Goal: Task Accomplishment & Management: Use online tool/utility

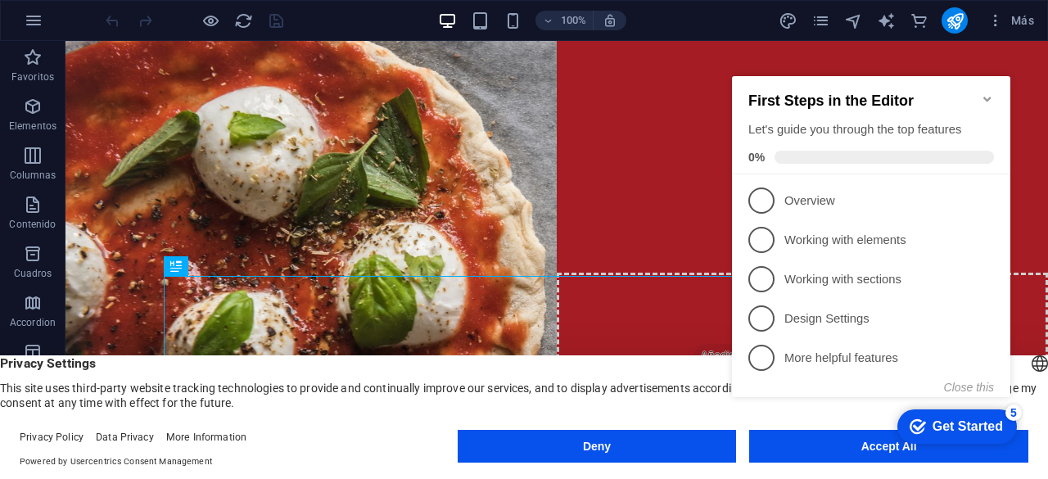
click at [1028, 355] on header "English Deutsch Privacy Settings This site uses third-party website tracking te…" at bounding box center [524, 382] width 1048 height 55
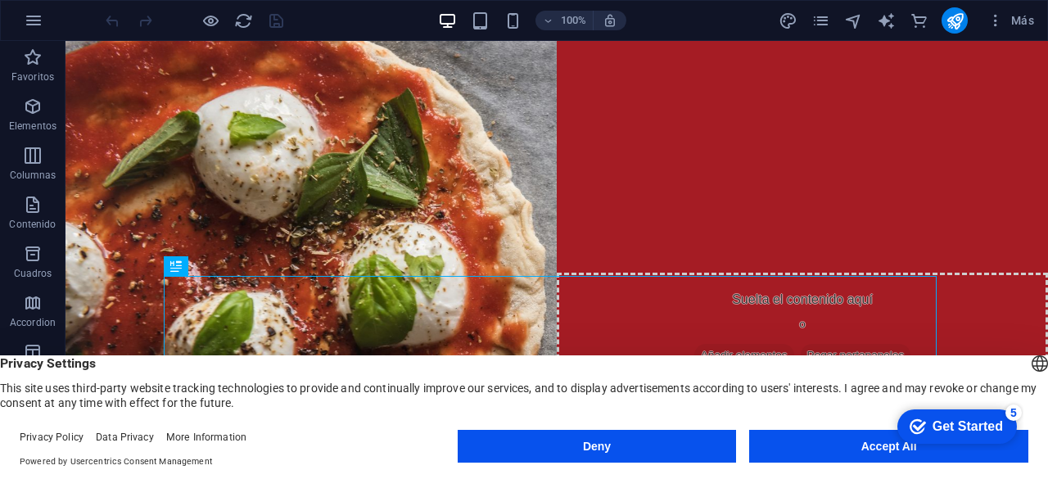
click at [855, 445] on button "Accept All" at bounding box center [888, 446] width 279 height 33
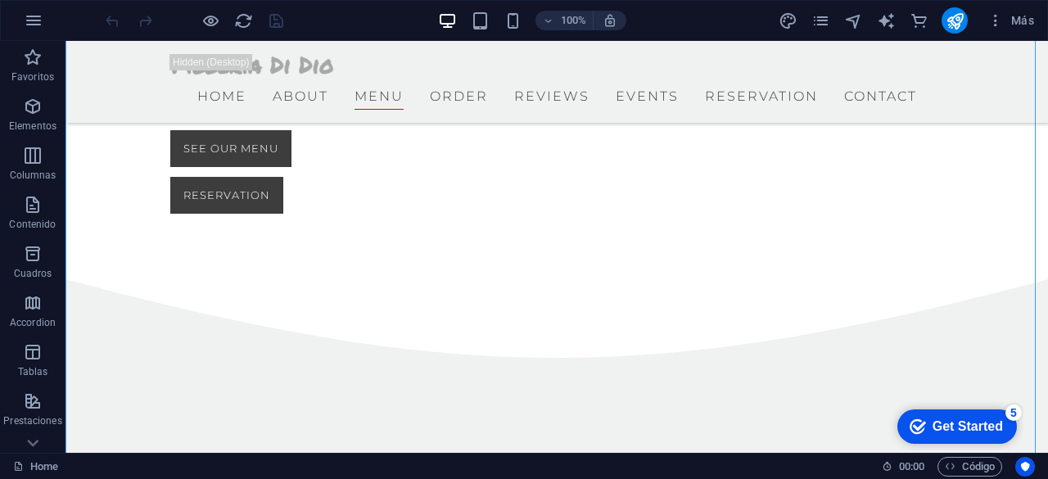
scroll to position [1271, 0]
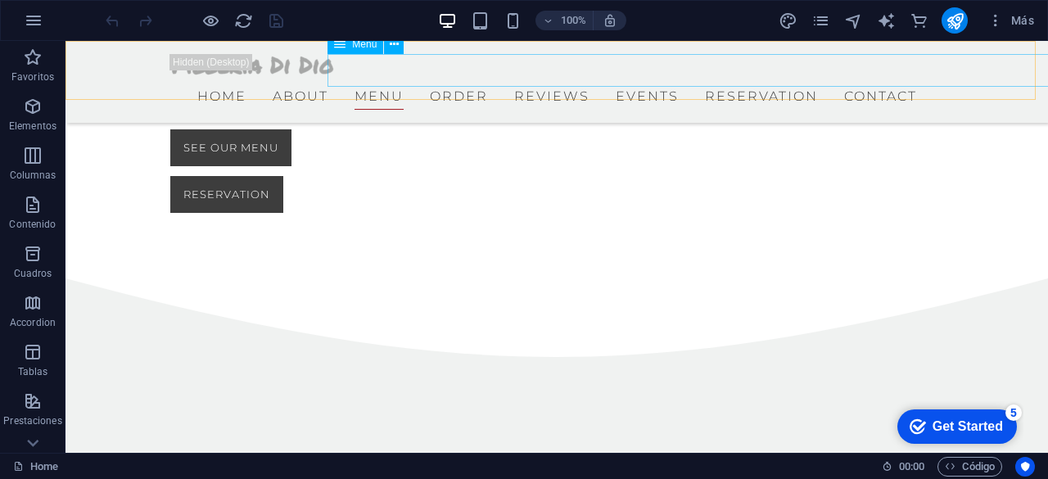
click at [626, 77] on nav "Home About Menu Order Reviews Events Reservation Contact" at bounding box center [556, 93] width 773 height 33
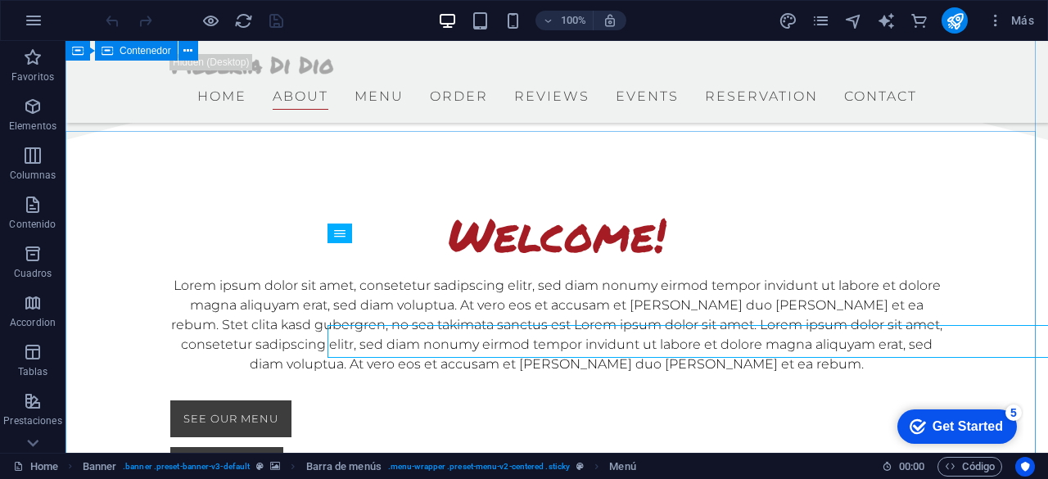
scroll to position [861, 0]
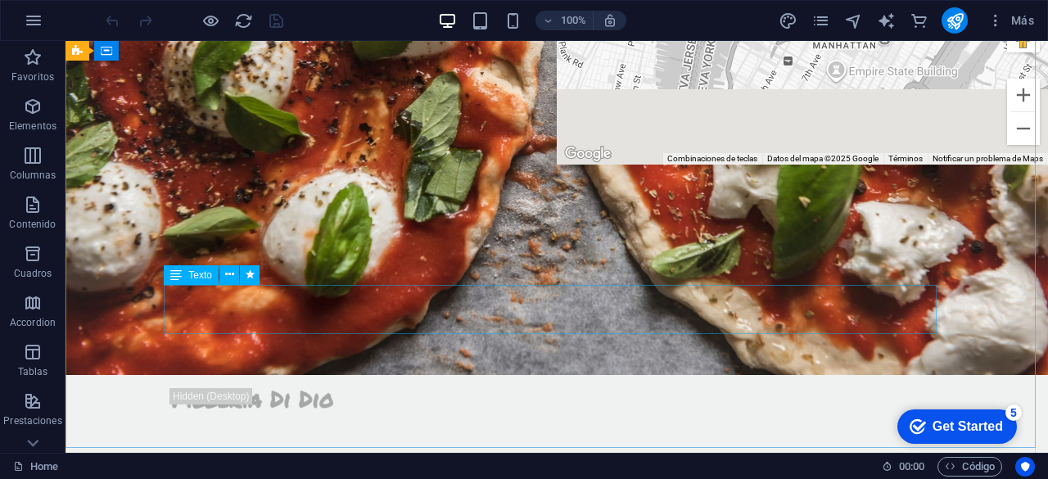
scroll to position [0, 0]
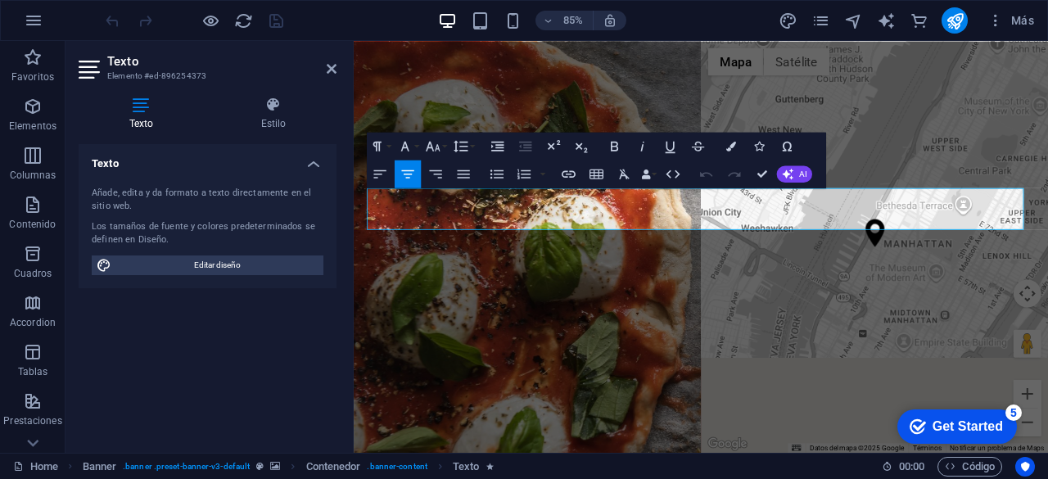
click at [221, 319] on div "Texto Añade, edita y da formato a texto directamente en el sitio web. Los tamañ…" at bounding box center [208, 292] width 258 height 296
click at [341, 73] on aside "Texto Elemento #ed-896254373 Texto Estilo Texto Añade, edita y da formato a tex…" at bounding box center [210, 247] width 288 height 412
click at [329, 73] on icon at bounding box center [332, 68] width 10 height 13
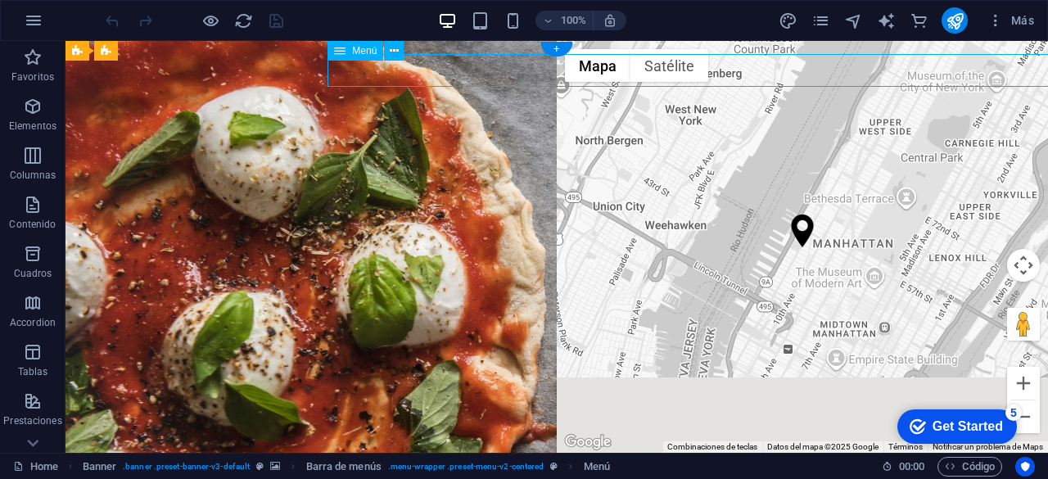
select select
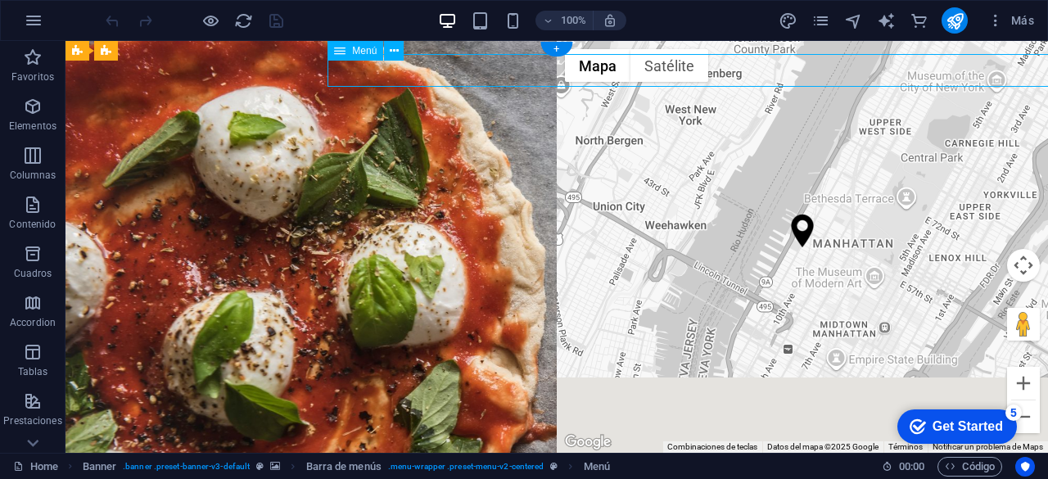
select select
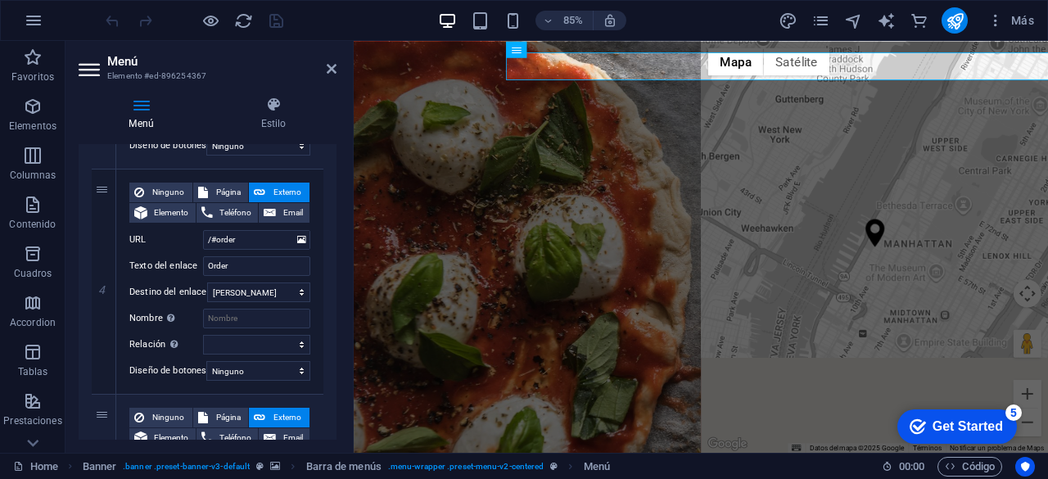
scroll to position [901, 0]
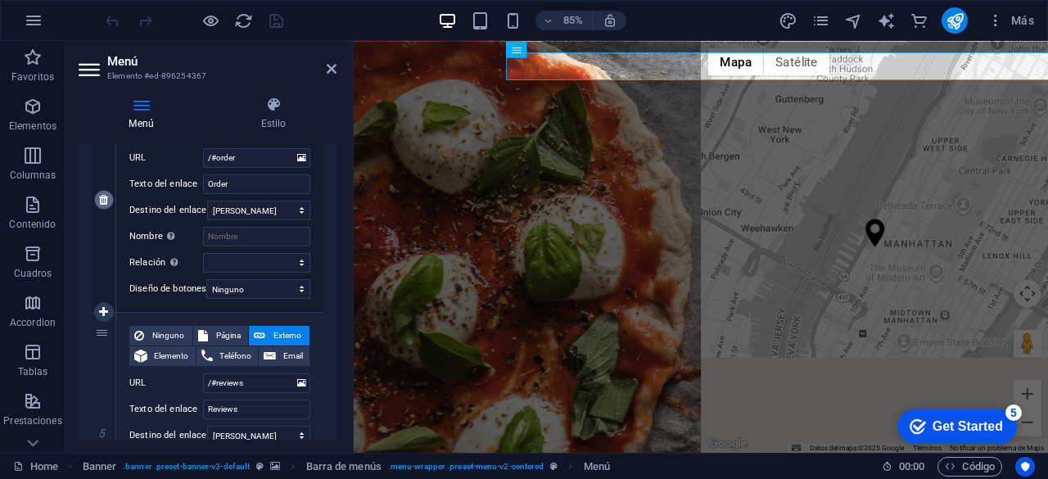
click at [106, 192] on link at bounding box center [104, 200] width 20 height 20
select select
type input "/#reviews"
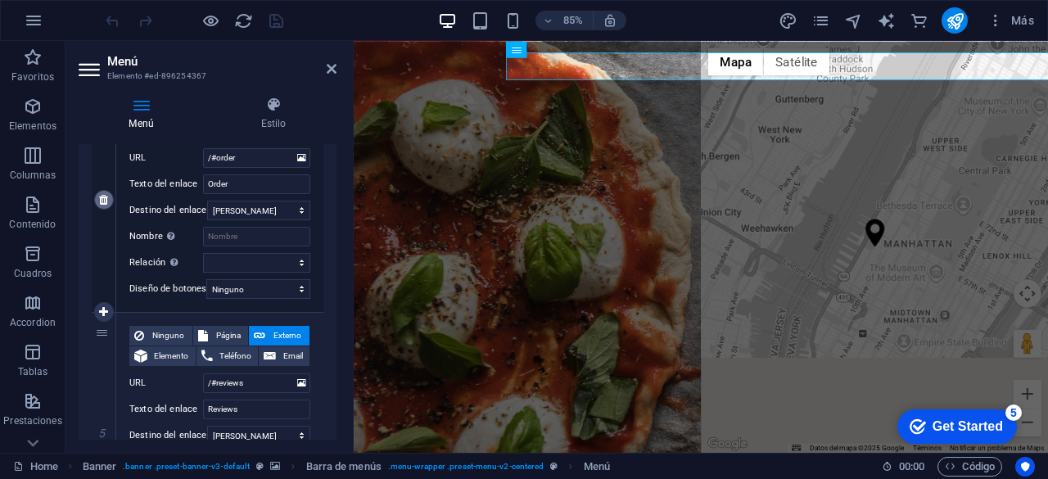
type input "Reviews"
select select
type input "/#events"
type input "Events"
select select
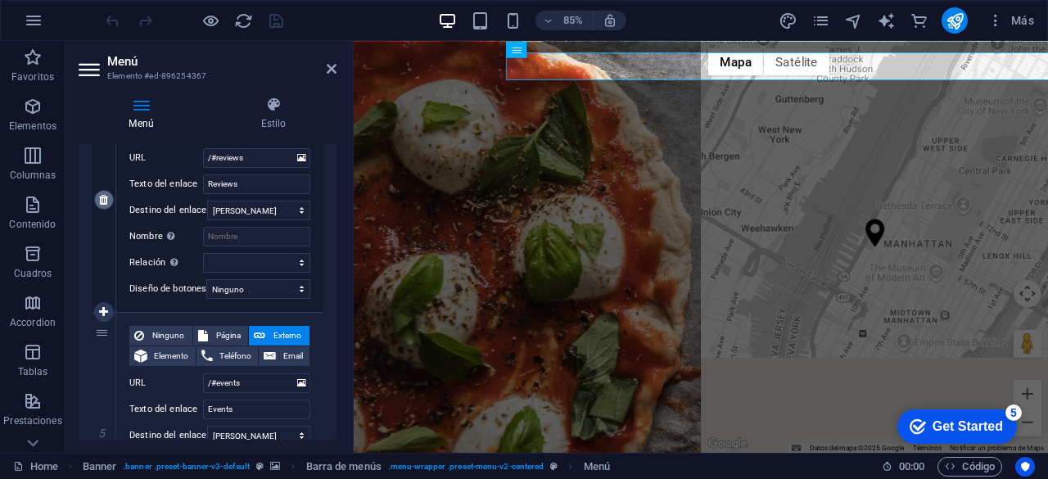
type input "/#reservation"
type input "Reservation"
select select
type input "/#contact"
type input "Contact"
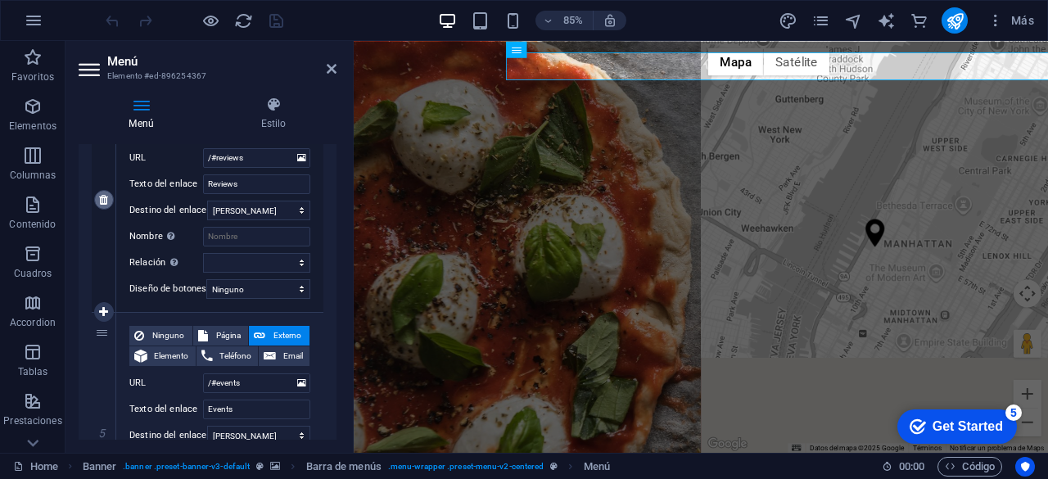
select select
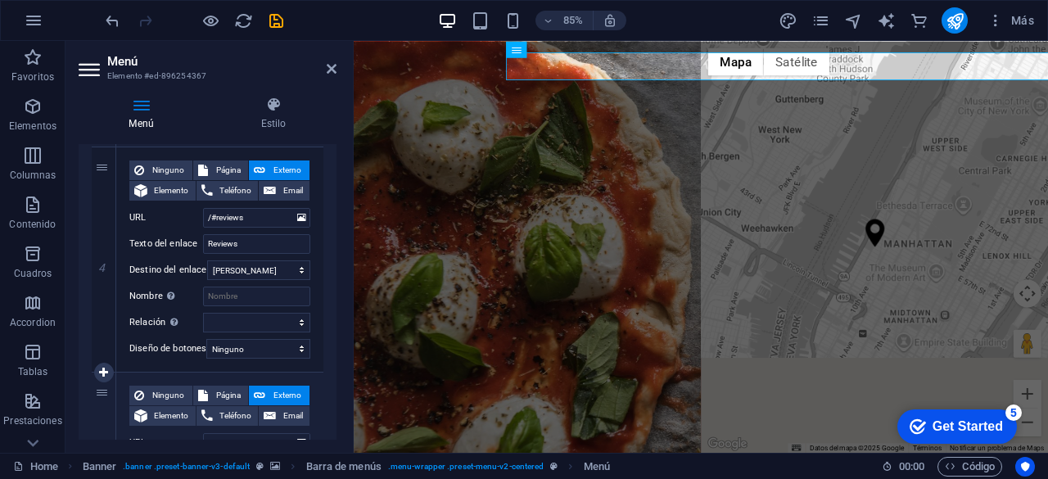
scroll to position [819, 0]
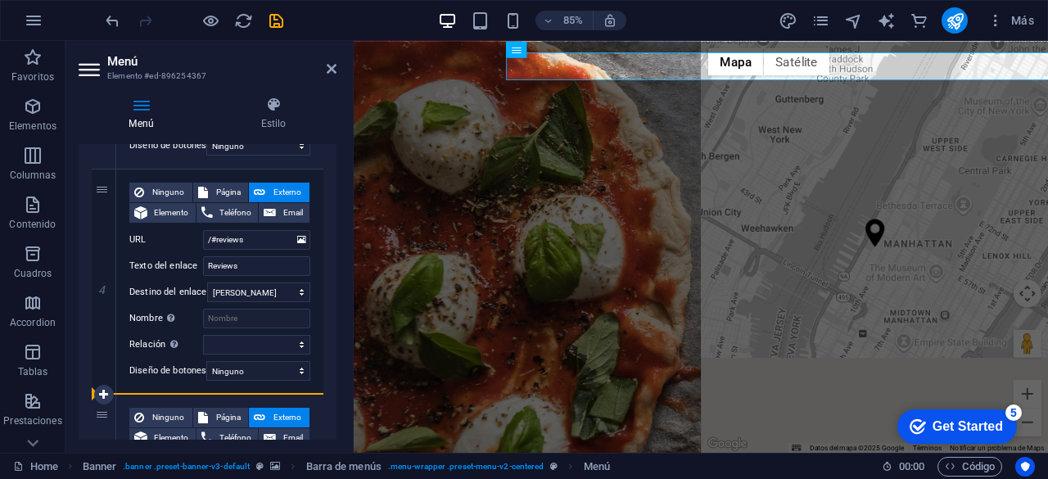
drag, startPoint x: 99, startPoint y: 248, endPoint x: 93, endPoint y: 415, distance: 167.2
click at [93, 415] on div "1 Ninguno Página Externo Elemento Teléfono Email Página Home Subpage Legal Noti…" at bounding box center [208, 282] width 232 height 1576
select select
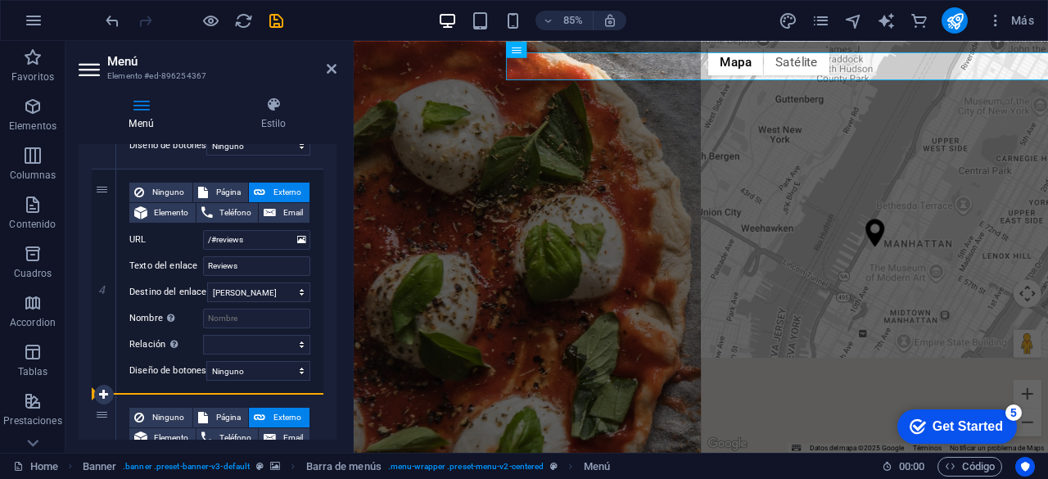
select select
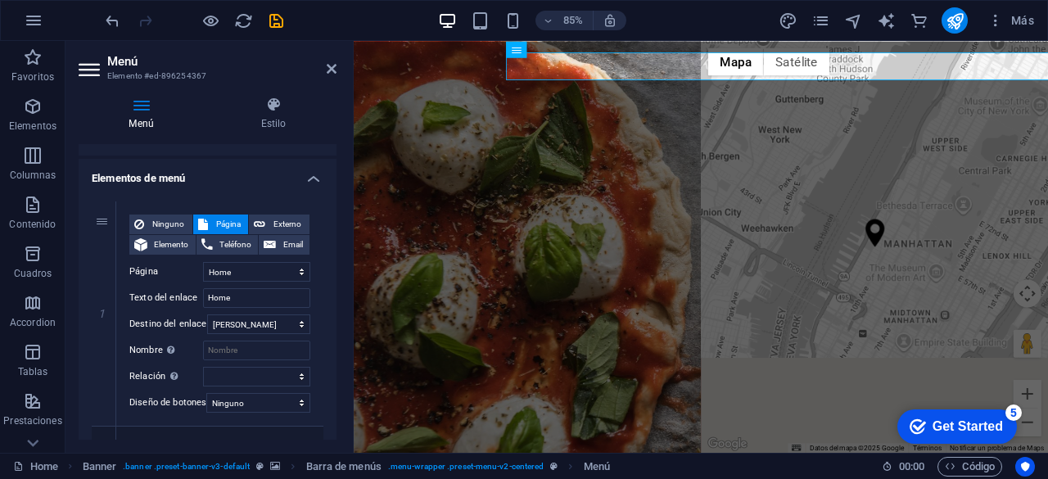
scroll to position [193, 0]
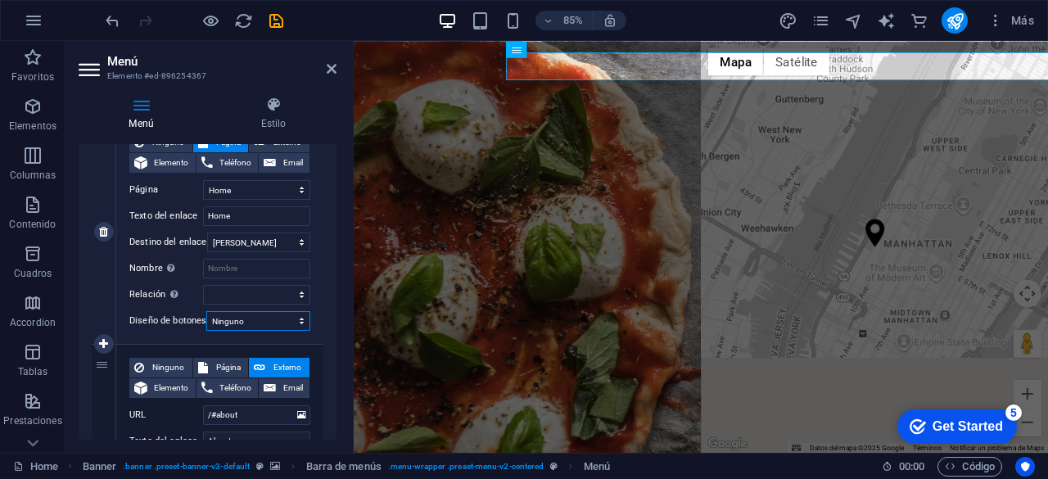
click at [283, 323] on select "Ninguno Predeterminado Principal Secundario" at bounding box center [258, 321] width 104 height 20
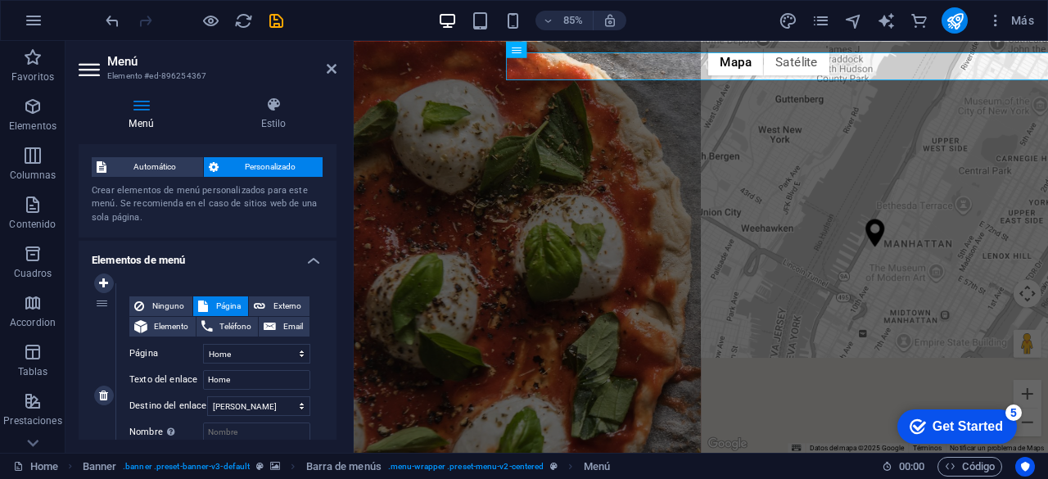
scroll to position [0, 0]
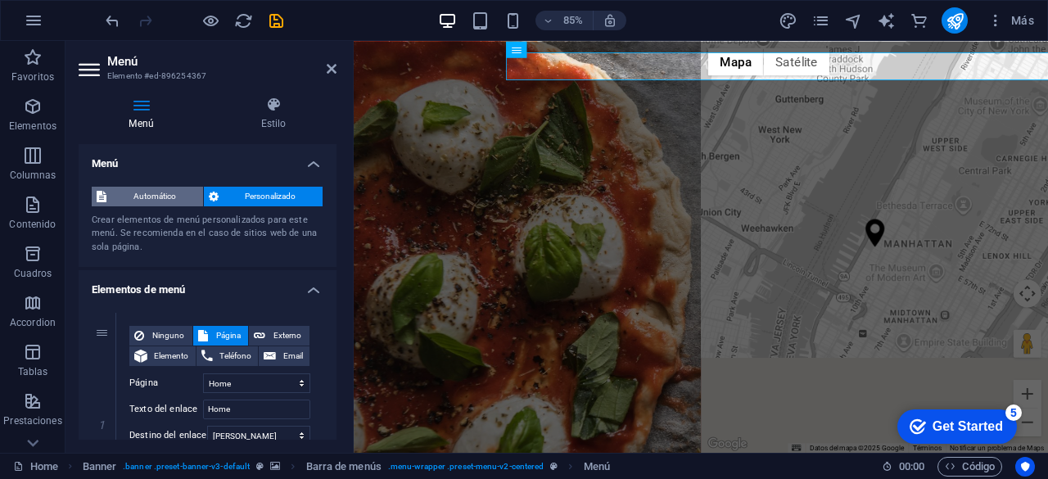
click at [154, 192] on span "Automático" at bounding box center [154, 197] width 87 height 20
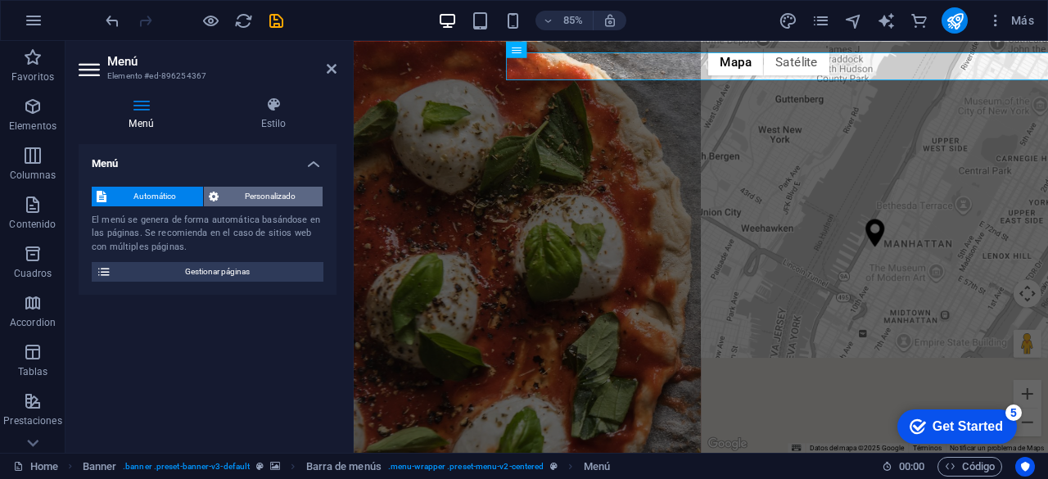
click at [260, 191] on span "Personalizado" at bounding box center [271, 197] width 95 height 20
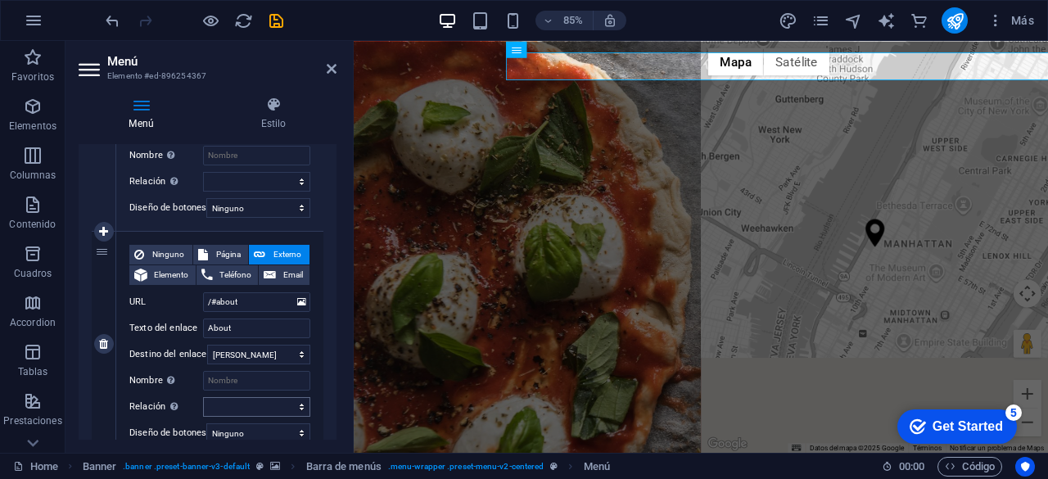
scroll to position [328, 0]
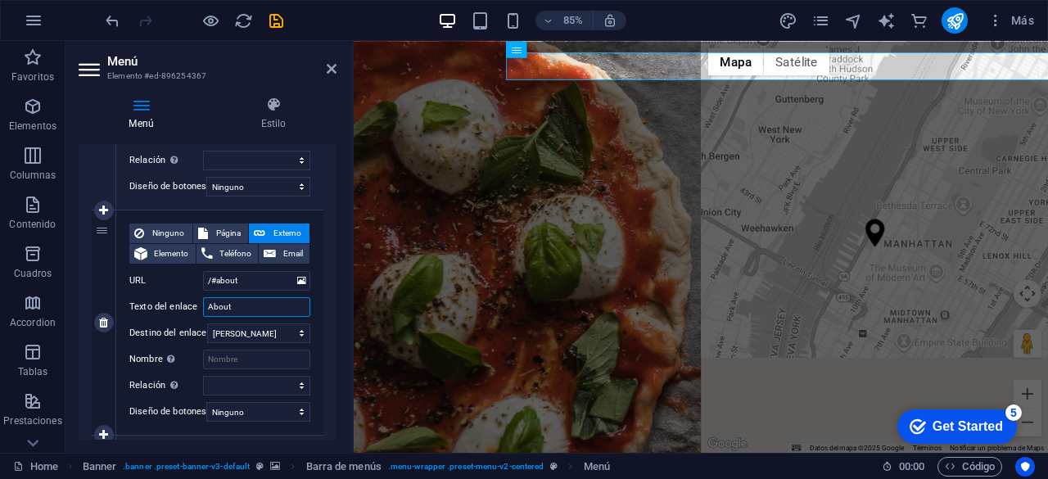
drag, startPoint x: 241, startPoint y: 305, endPoint x: 198, endPoint y: 307, distance: 42.6
click at [198, 307] on div "Texto del enlace About" at bounding box center [219, 307] width 181 height 20
type input "nosotros"
select select
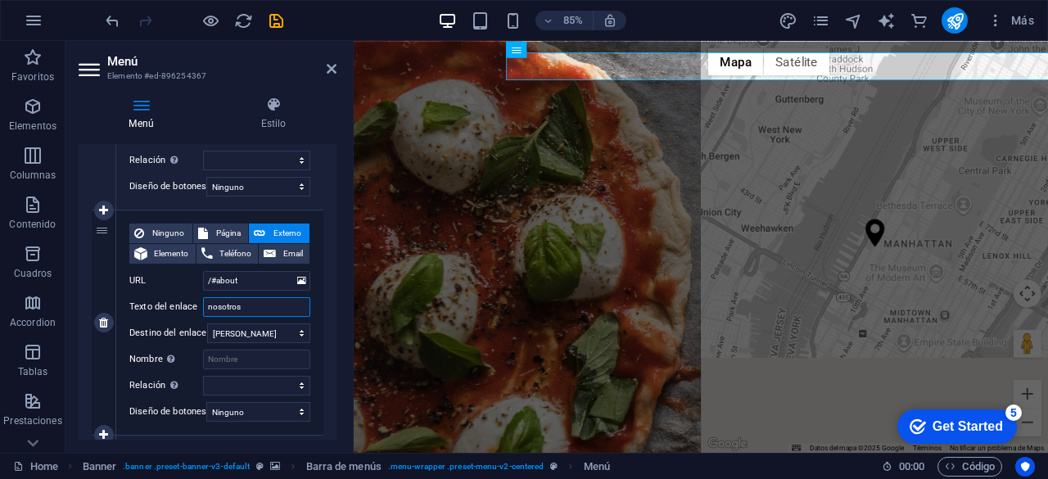
select select
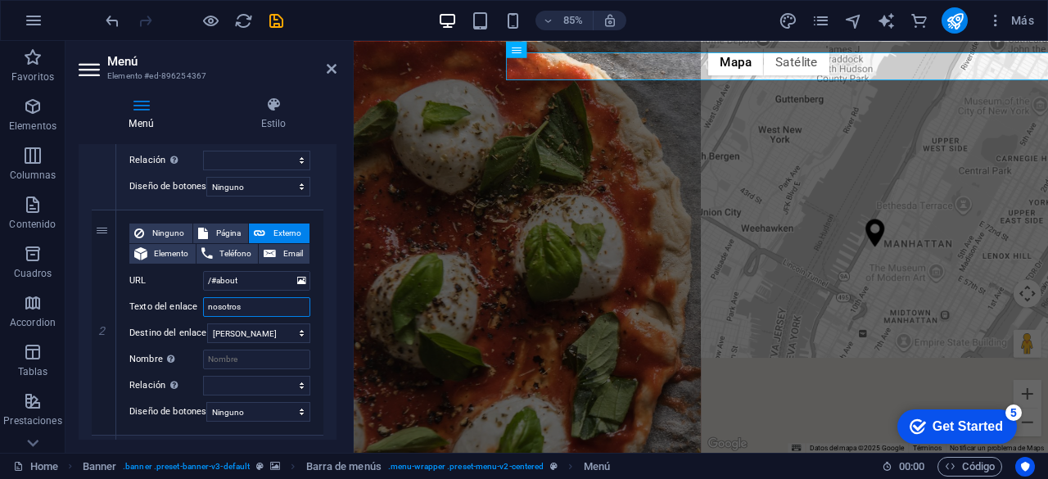
type input "nosotros"
click at [341, 326] on div "Menú Estilo Menú Automático Personalizado Crear elementos de menú personalizado…" at bounding box center [208, 268] width 284 height 369
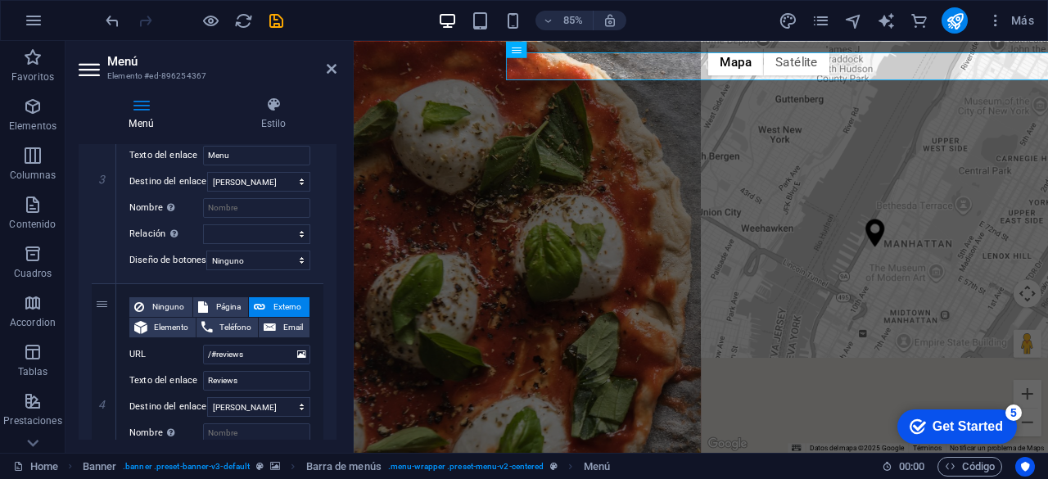
scroll to position [737, 0]
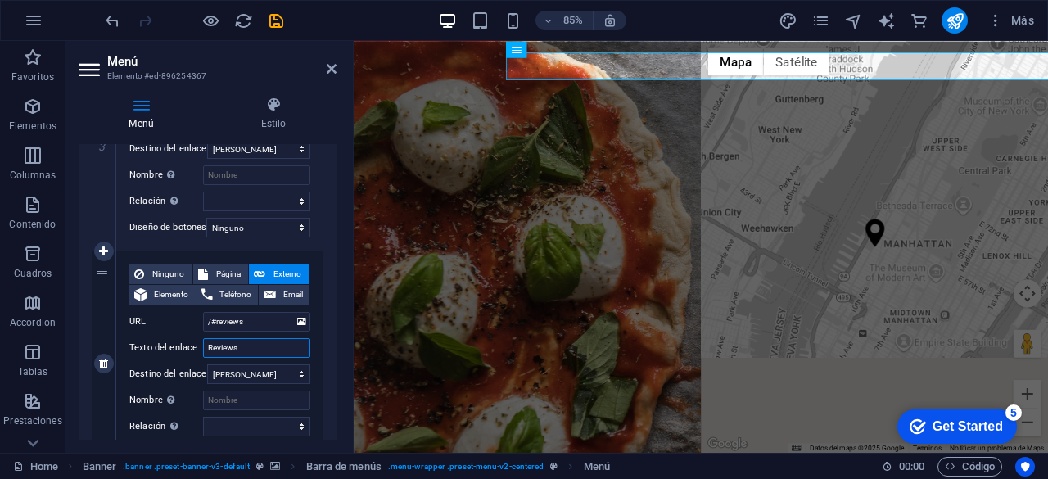
click at [255, 345] on input "Reviews" at bounding box center [256, 348] width 107 height 20
type input "R"
select select
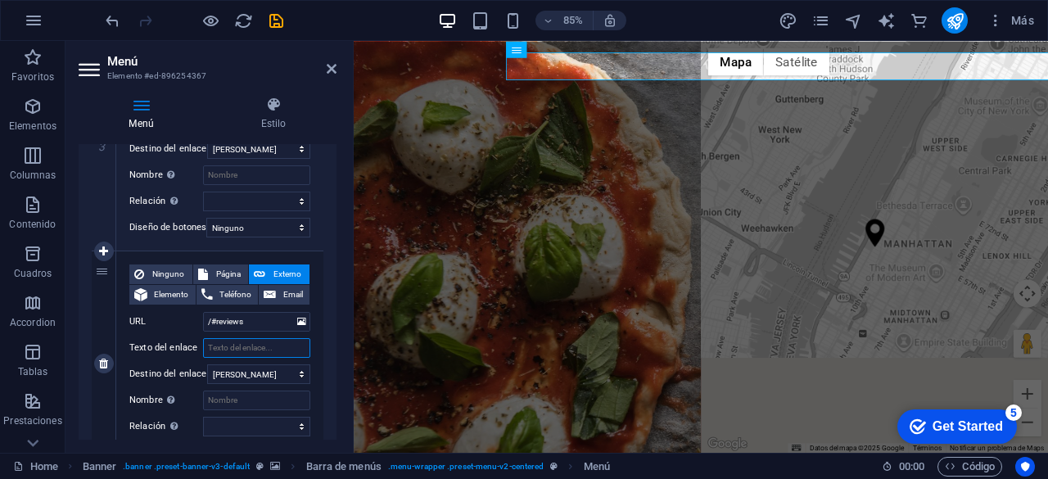
select select
click at [997, 20] on icon "button" at bounding box center [996, 20] width 16 height 16
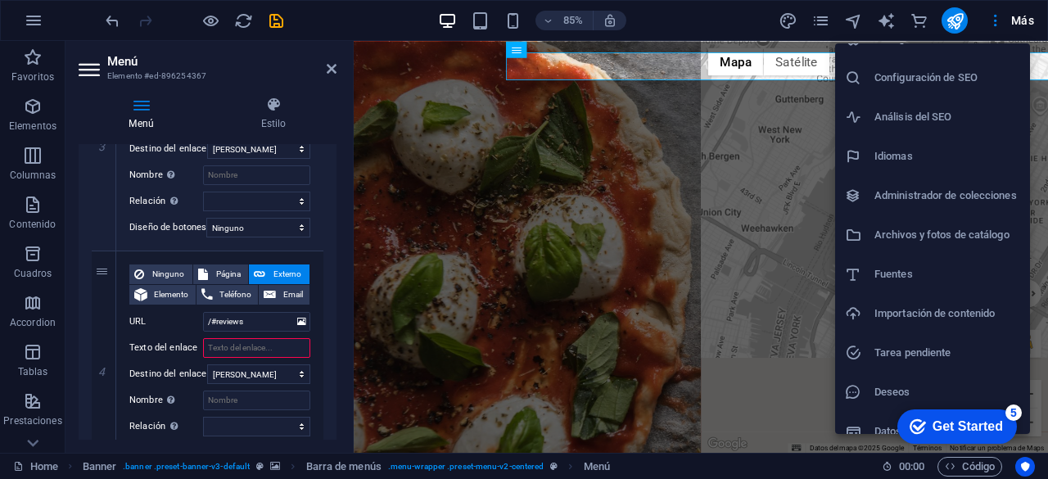
scroll to position [41, 0]
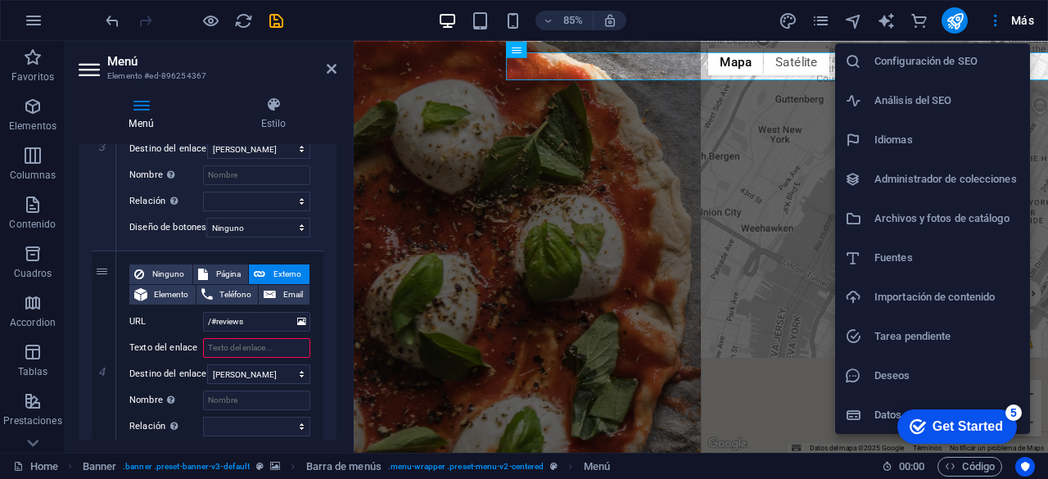
click at [950, 297] on h6 "Importación de contenido" at bounding box center [948, 297] width 146 height 20
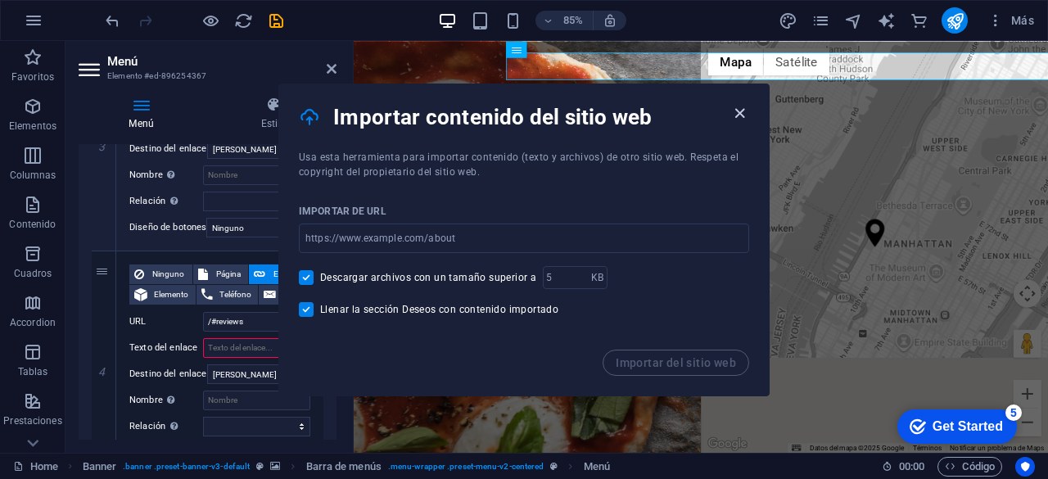
click at [743, 114] on icon "button" at bounding box center [739, 113] width 19 height 19
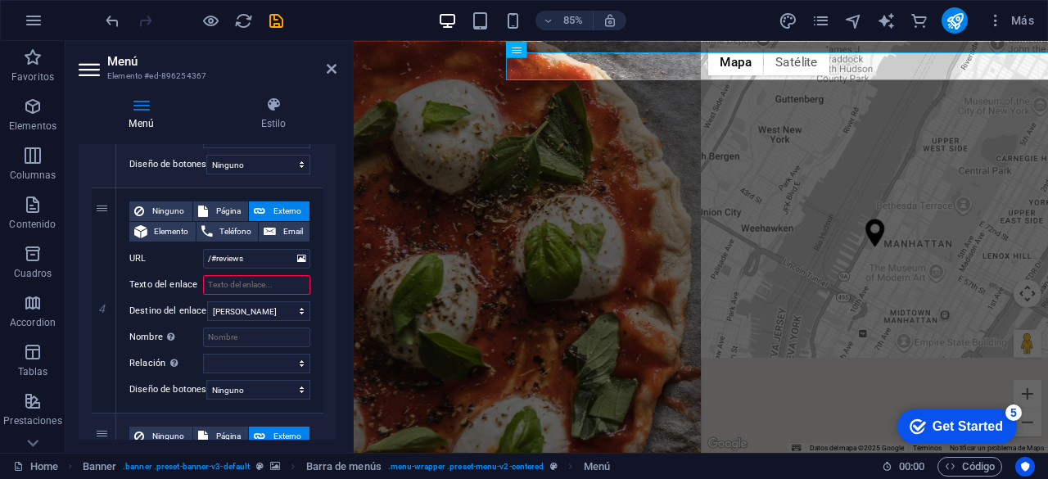
scroll to position [819, 0]
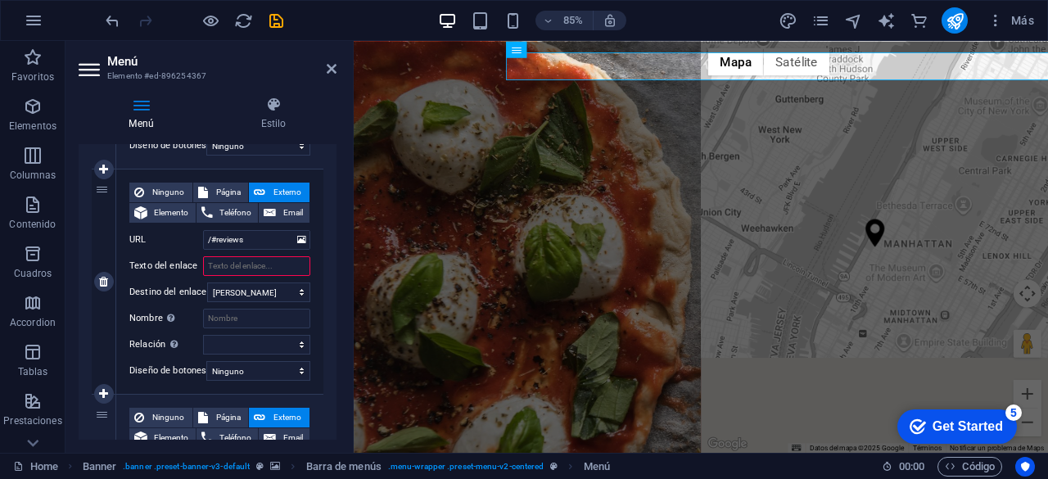
click at [252, 260] on input "Texto del enlace" at bounding box center [256, 266] width 107 height 20
type input "nn"
select select
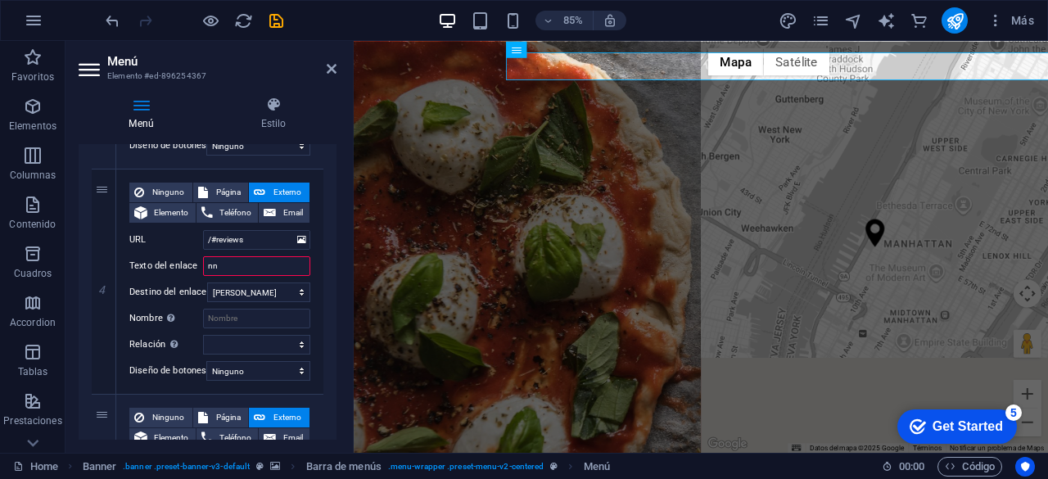
select select
type input "n"
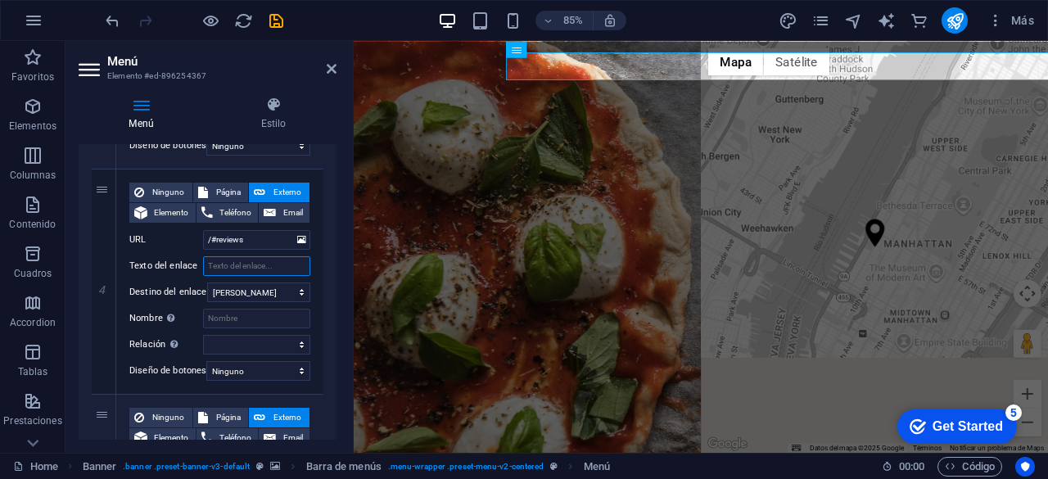
select select
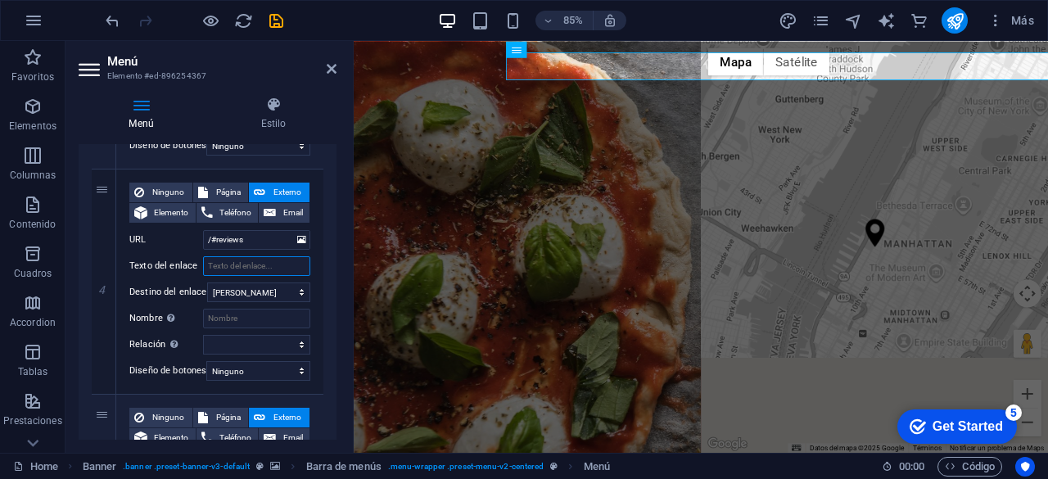
select select
type input "registro"
select select
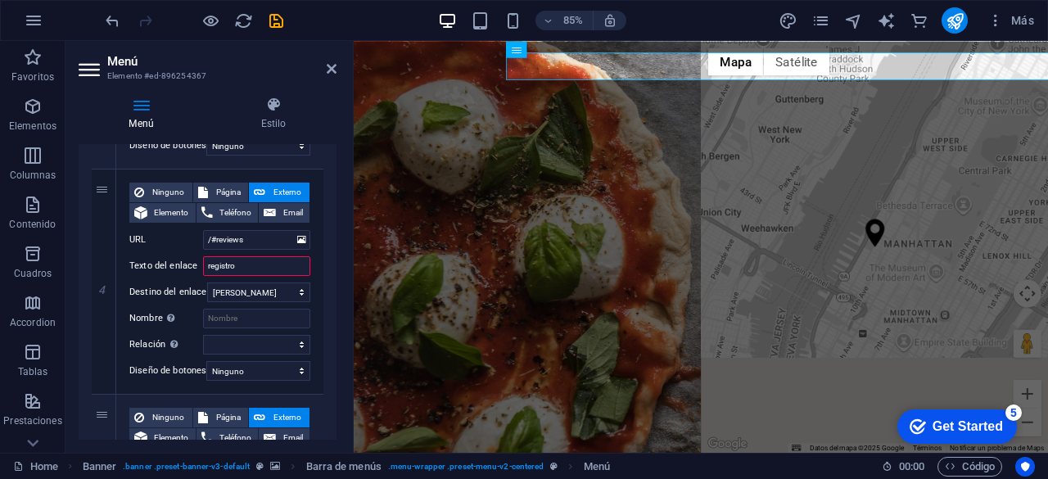
select select
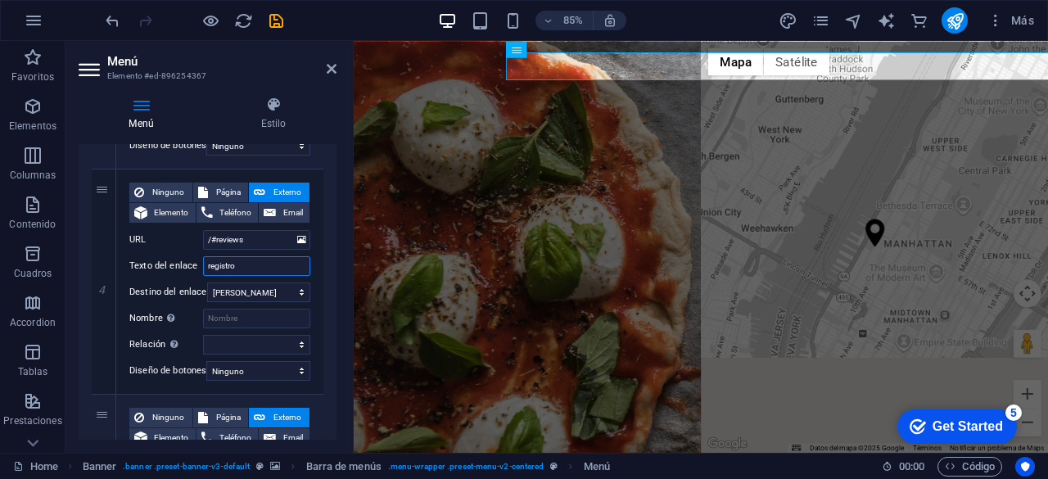
type input "registros"
select select
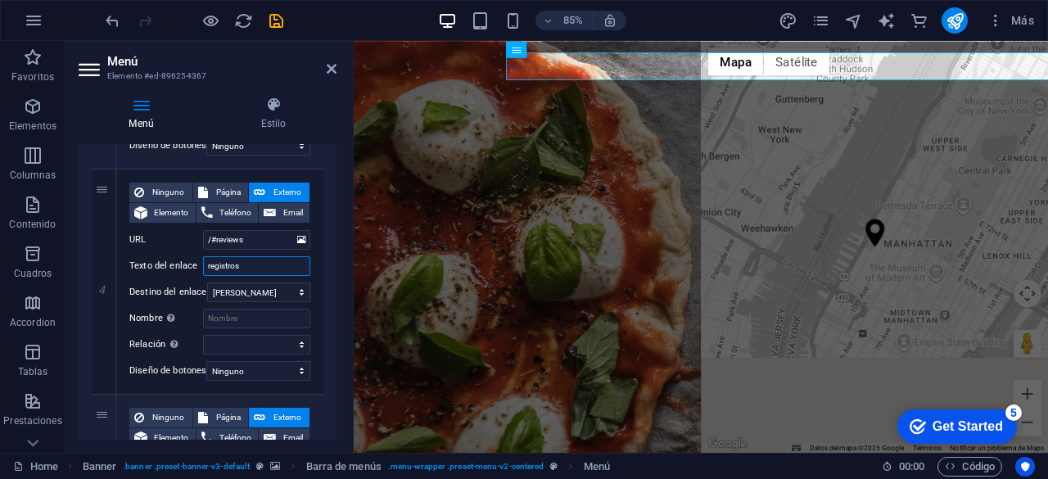
select select
type input "registros"
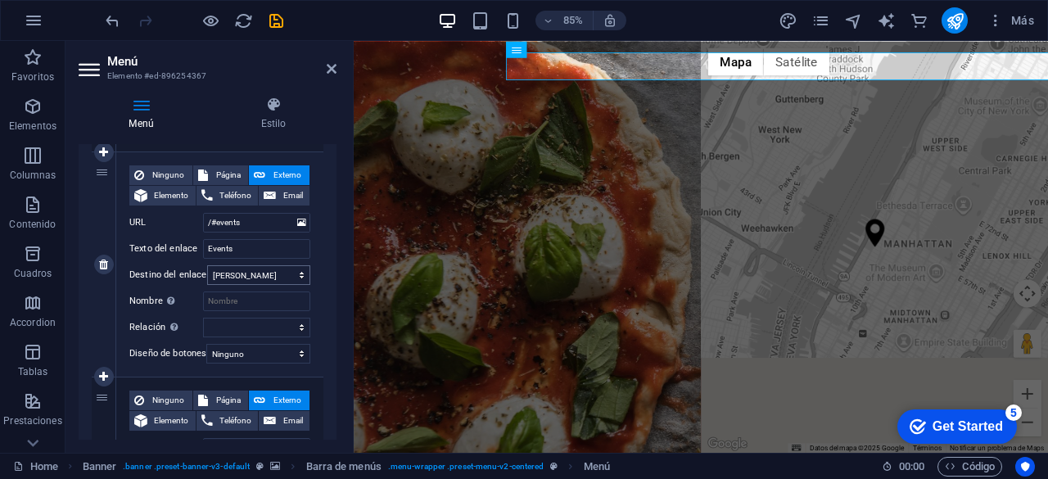
scroll to position [1065, 0]
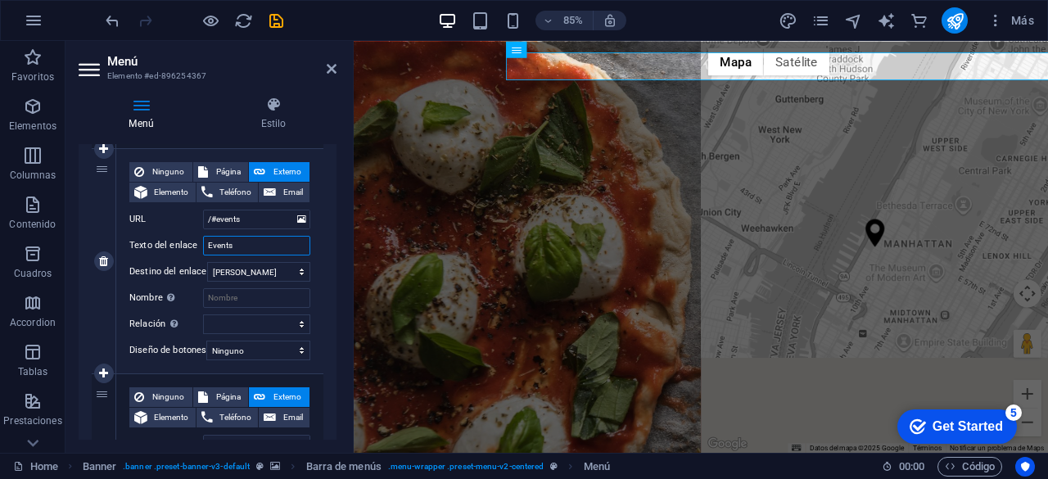
click at [251, 242] on input "Events" at bounding box center [256, 246] width 107 height 20
type input "Eventos"
select select
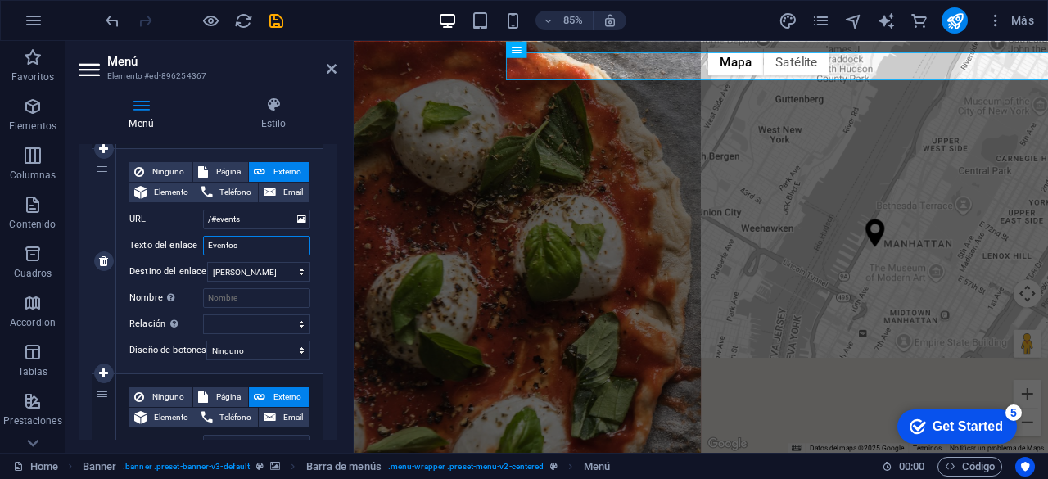
select select
type input "Eventos"
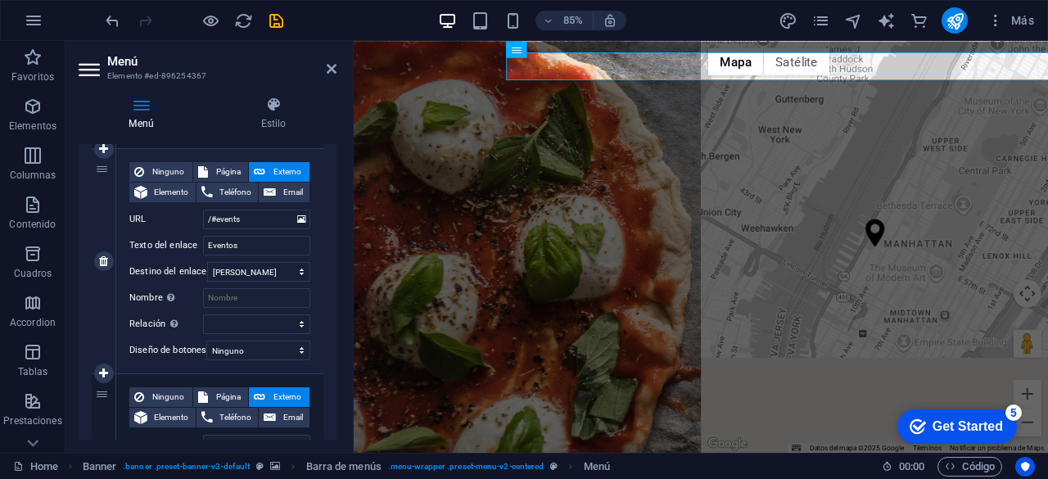
click at [318, 266] on div "Ninguno Página Externo Elemento Teléfono Email Página Home Subpage Legal Notice…" at bounding box center [219, 261] width 207 height 224
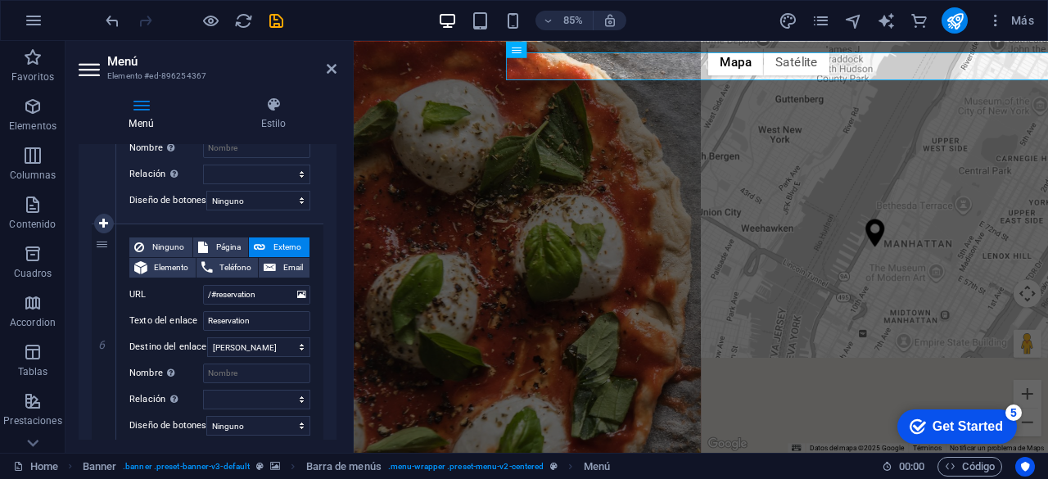
scroll to position [1228, 0]
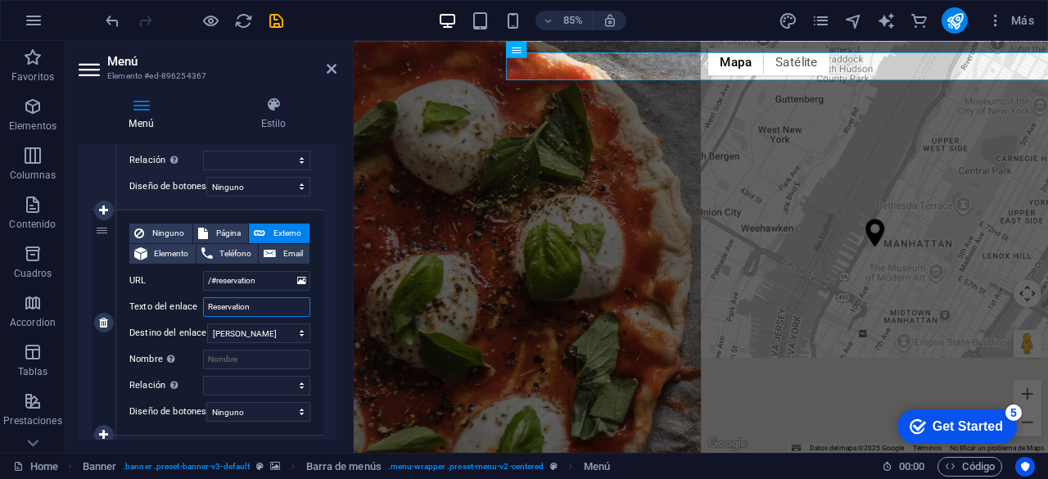
click at [259, 306] on input "Reservation" at bounding box center [256, 307] width 107 height 20
type input "Reservat"
select select
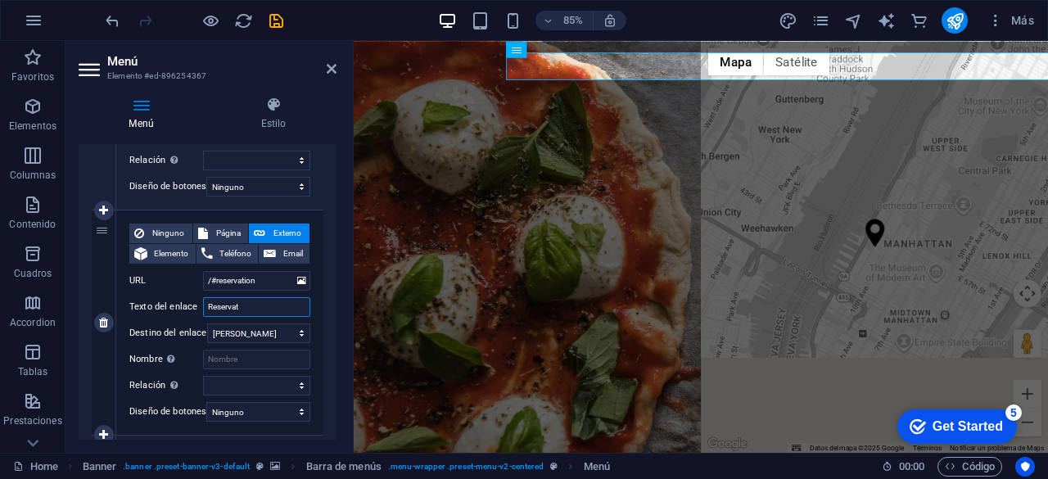
select select
type input "Reservas"
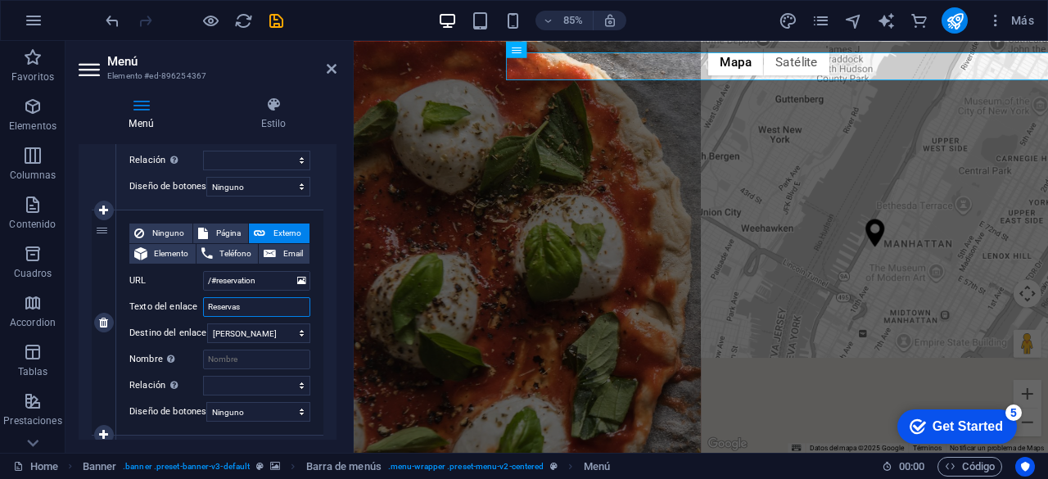
select select
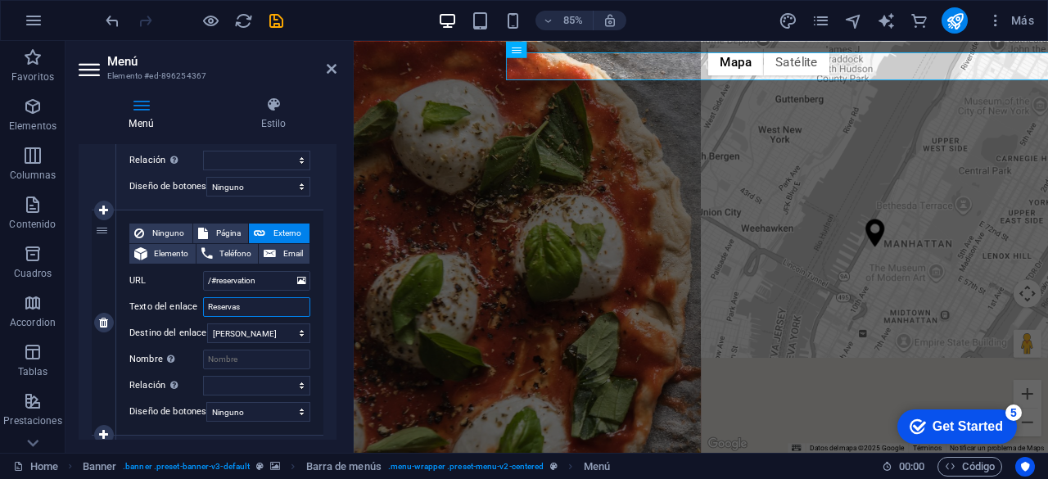
select select
type input "Reservas"
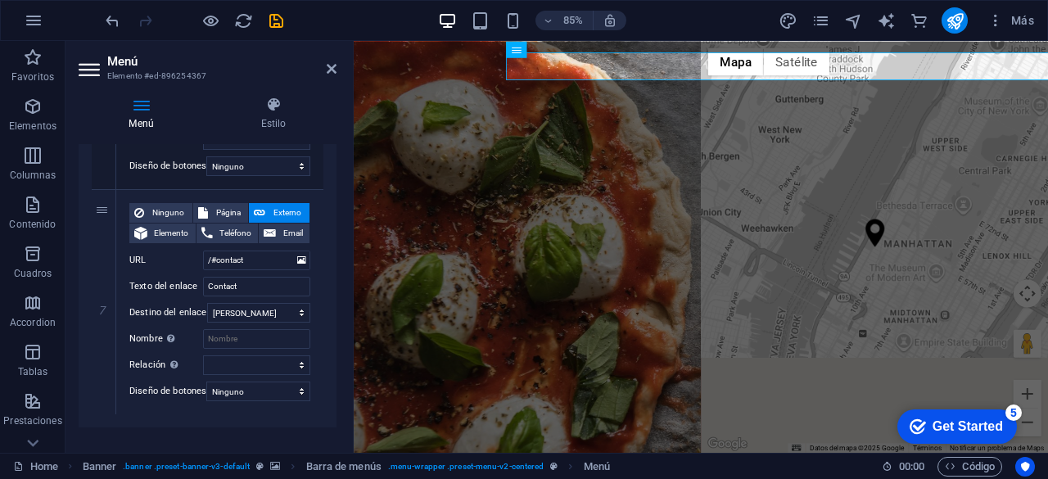
scroll to position [1503, 0]
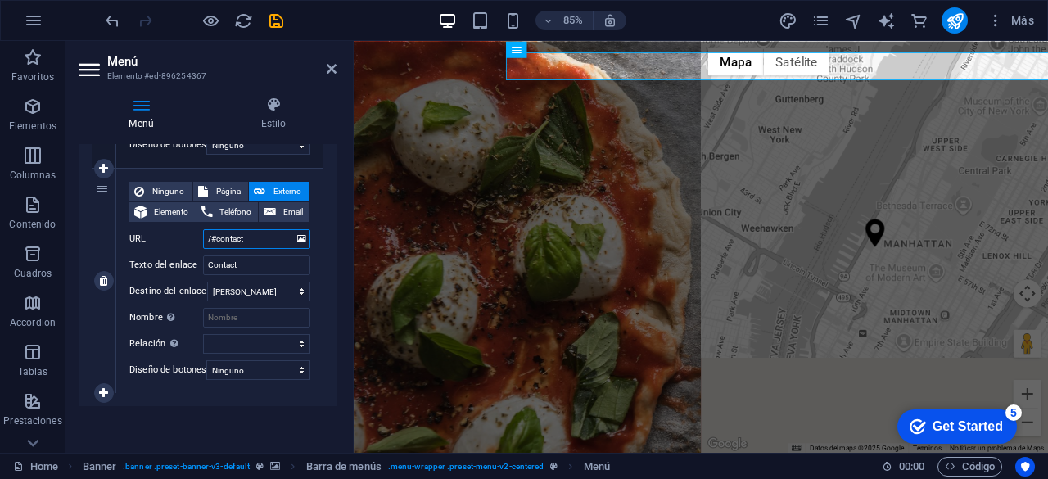
click at [253, 238] on input "/#contact" at bounding box center [256, 239] width 107 height 20
click at [249, 255] on input "Contact" at bounding box center [256, 265] width 107 height 20
type input "Contacto"
select select
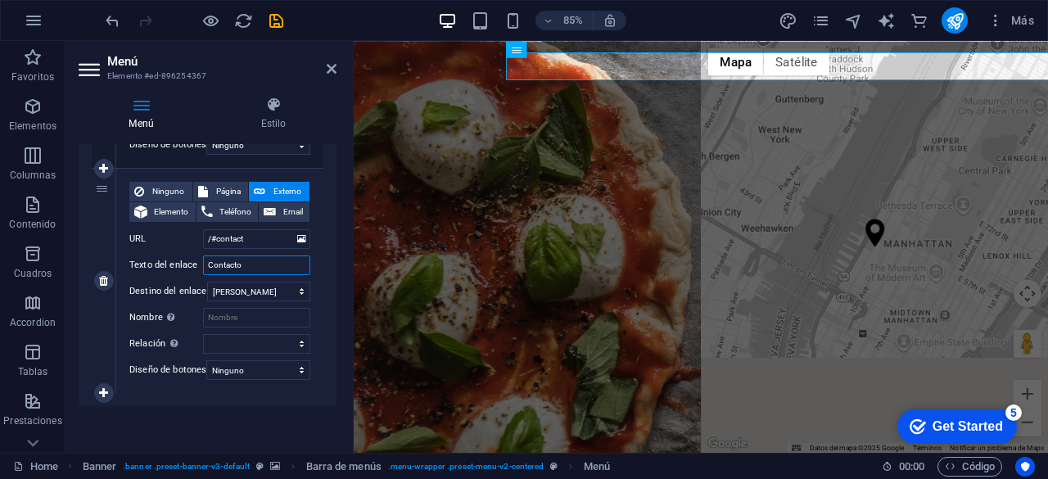
select select
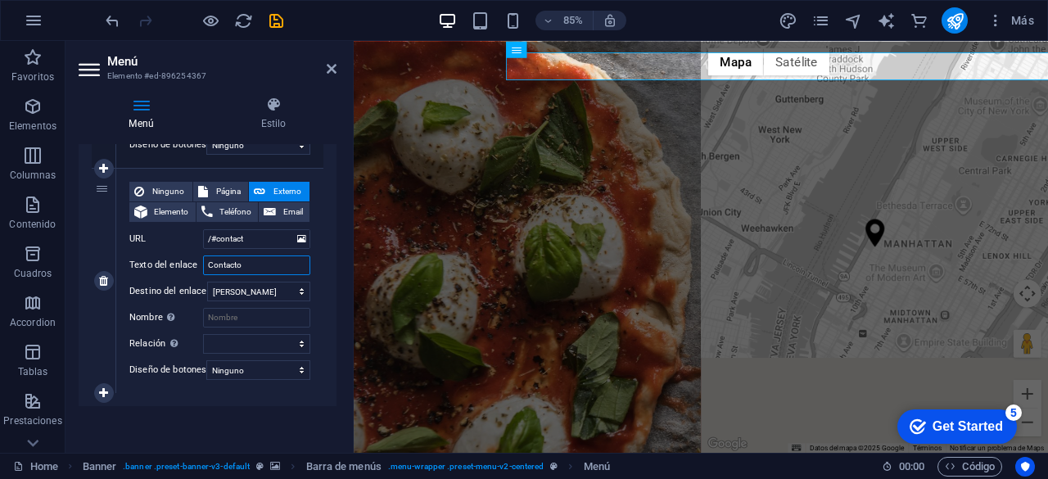
type input "Contacto"
click at [319, 249] on div "Ninguno Página Externo Elemento Teléfono Email Página Home Subpage Legal Notice…" at bounding box center [219, 281] width 207 height 224
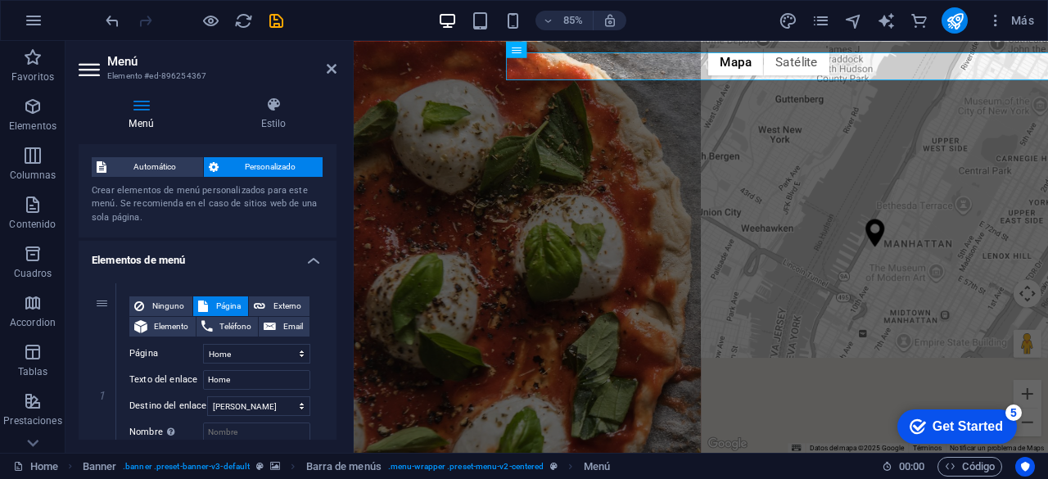
scroll to position [0, 0]
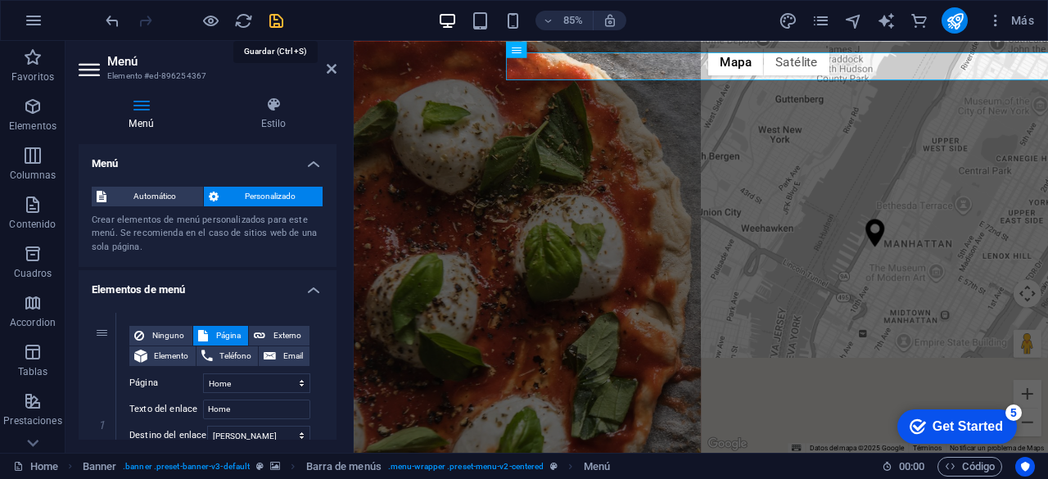
click at [279, 22] on icon "save" at bounding box center [276, 20] width 19 height 19
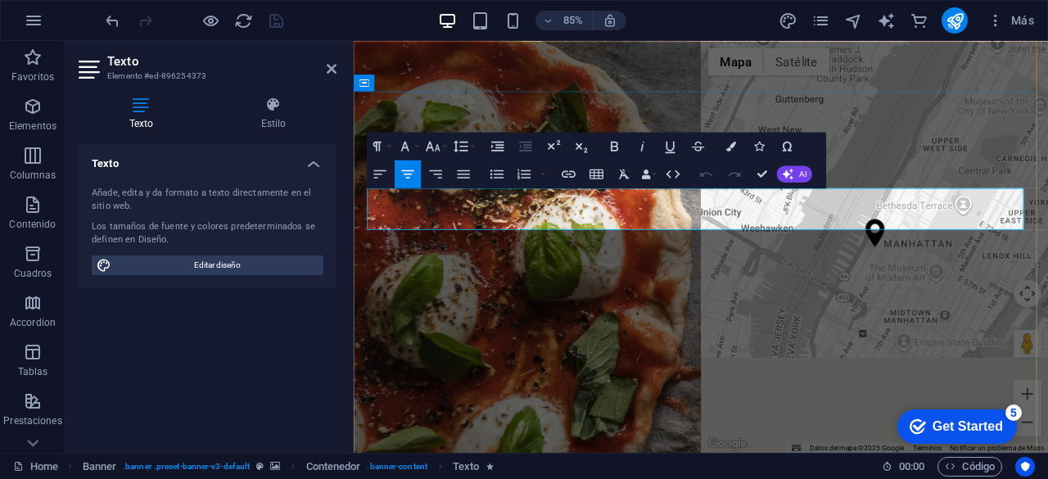
drag, startPoint x: 932, startPoint y: 236, endPoint x: 574, endPoint y: 240, distance: 357.9
click at [273, 394] on div "Texto Añade, edita y da formato a texto directamente en el sitio web. Los tamañ…" at bounding box center [208, 292] width 258 height 296
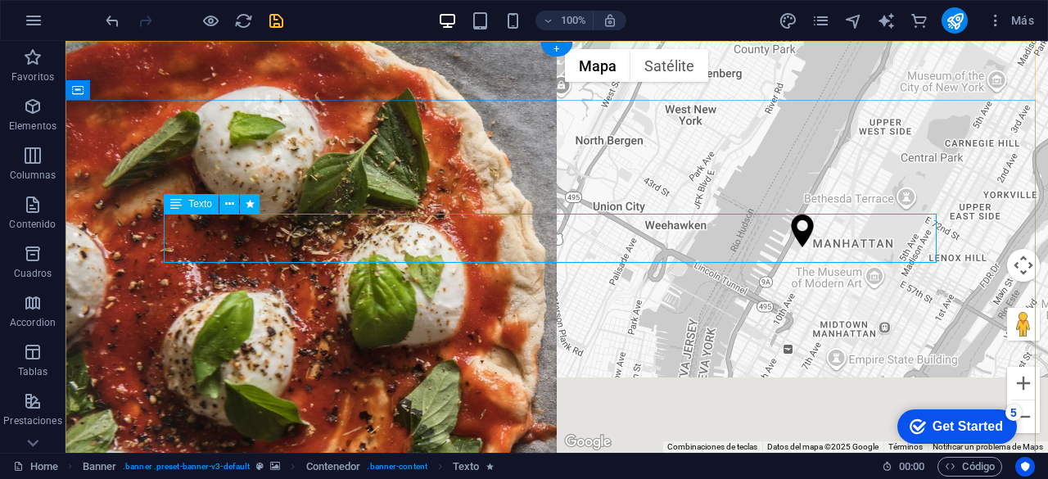
click at [172, 201] on icon at bounding box center [175, 204] width 11 height 20
click at [174, 202] on icon at bounding box center [175, 204] width 11 height 20
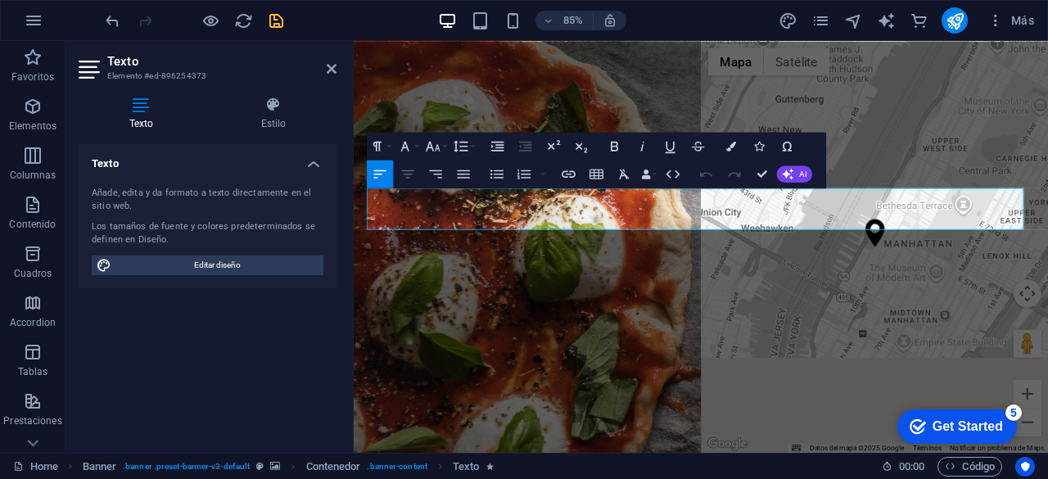
click at [407, 173] on icon "button" at bounding box center [408, 173] width 16 height 16
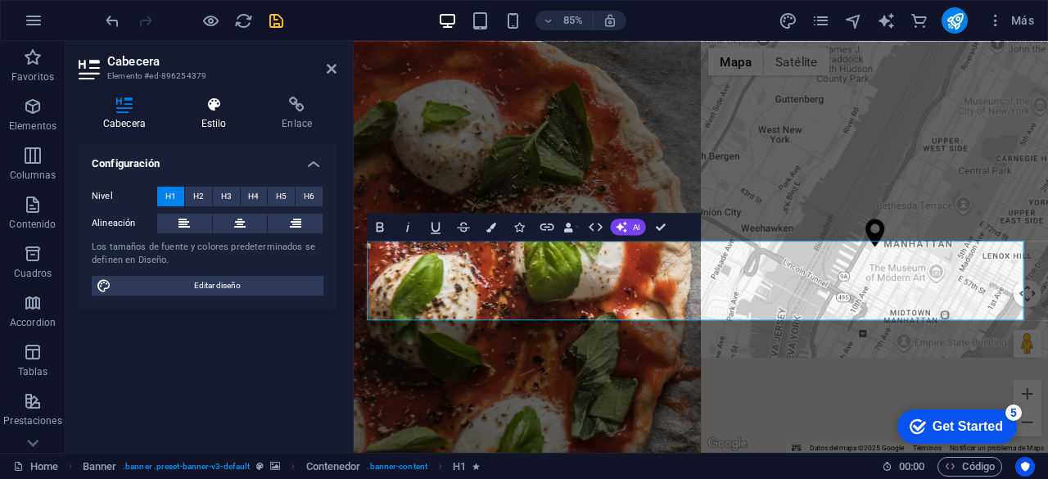
click at [210, 109] on icon at bounding box center [214, 105] width 75 height 16
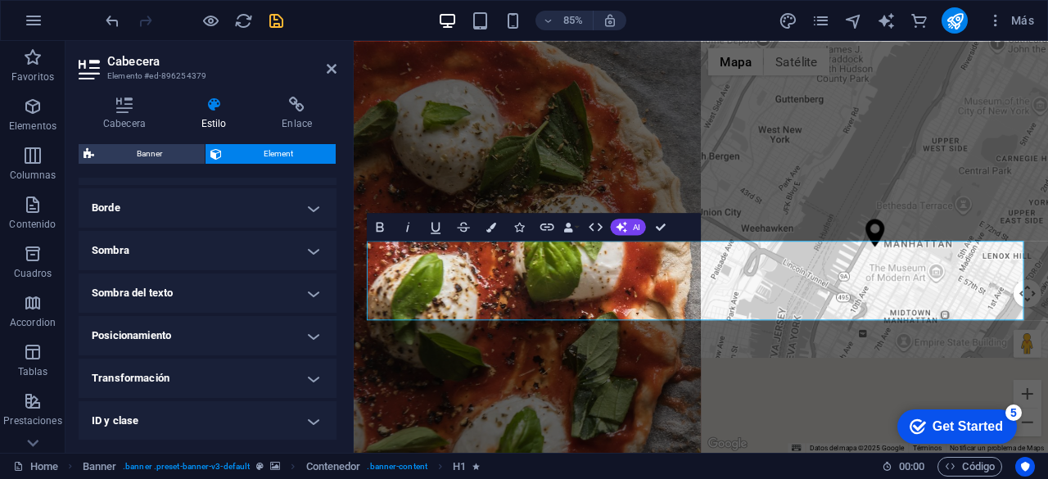
scroll to position [442, 0]
click at [282, 155] on span "Element" at bounding box center [279, 154] width 105 height 20
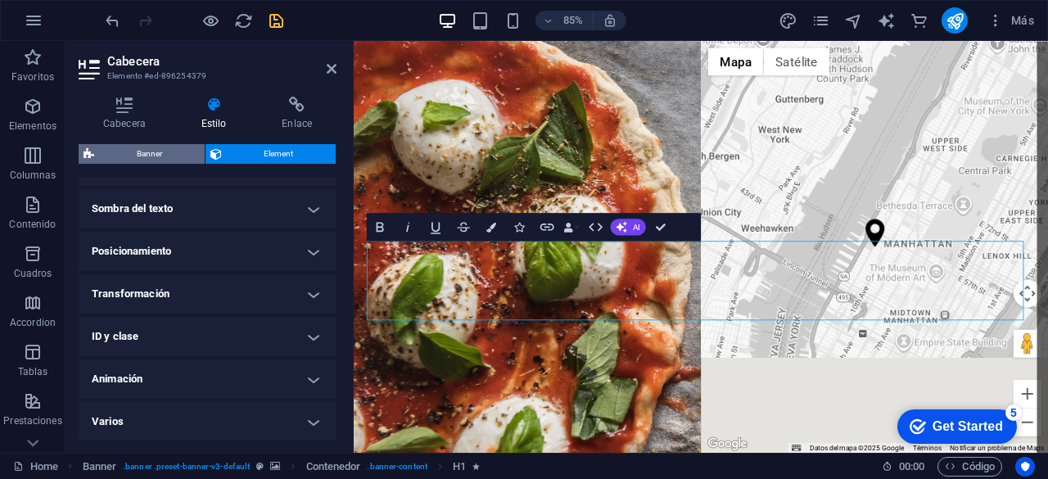
click at [129, 153] on span "Banner" at bounding box center [149, 154] width 101 height 20
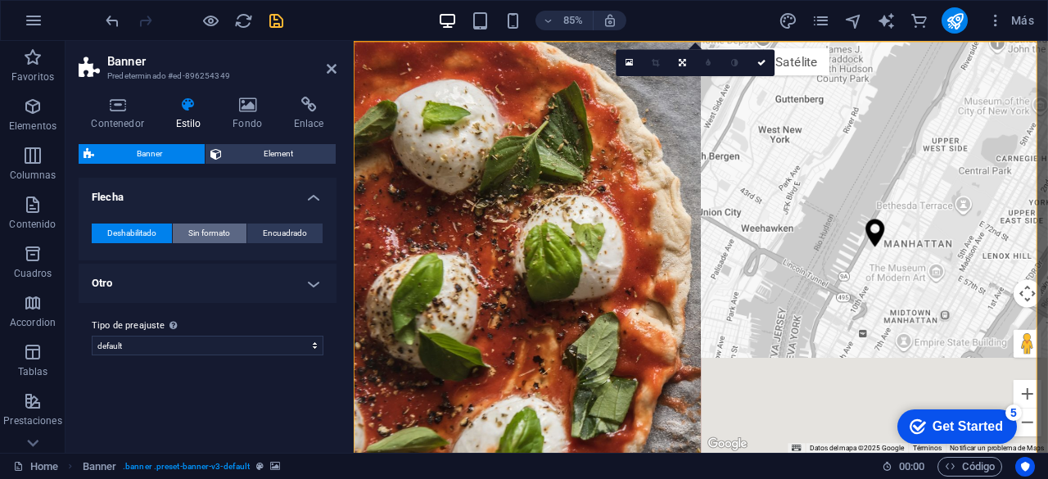
click at [211, 232] on span "Sin formato" at bounding box center [209, 234] width 42 height 20
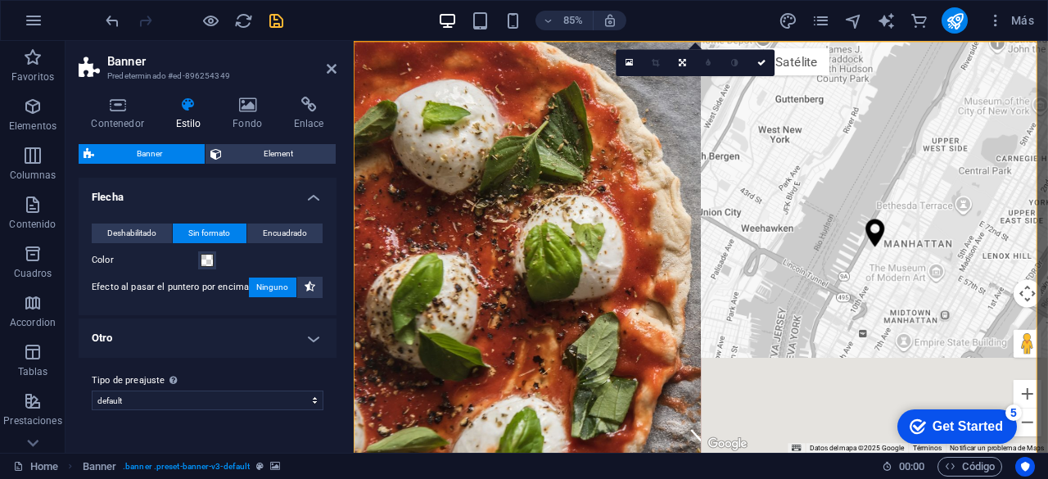
click at [314, 173] on div "Banner Element Diseño La forma en la que este elemento se expande en la disposi…" at bounding box center [208, 292] width 258 height 296
click at [273, 156] on span "Element" at bounding box center [279, 154] width 105 height 20
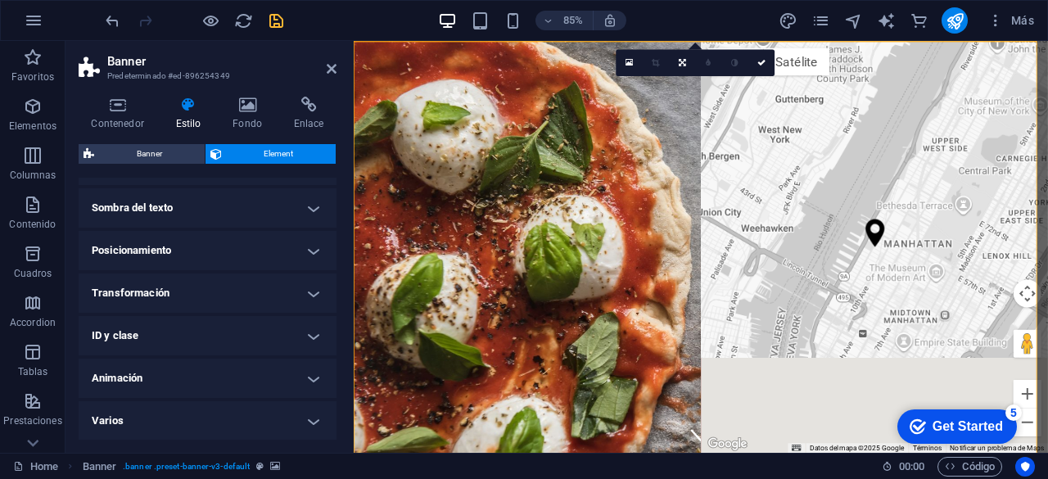
scroll to position [0, 0]
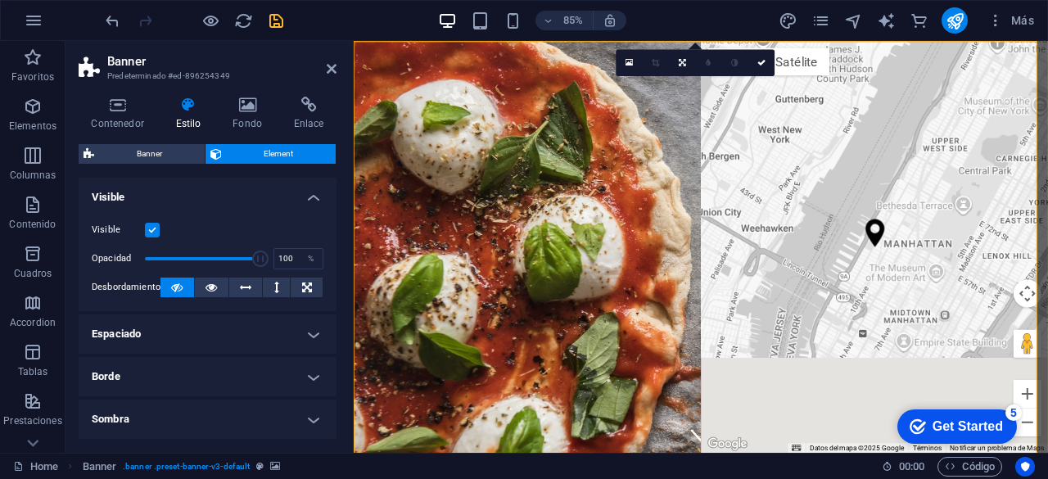
click at [315, 199] on h4 "Visible" at bounding box center [208, 192] width 258 height 29
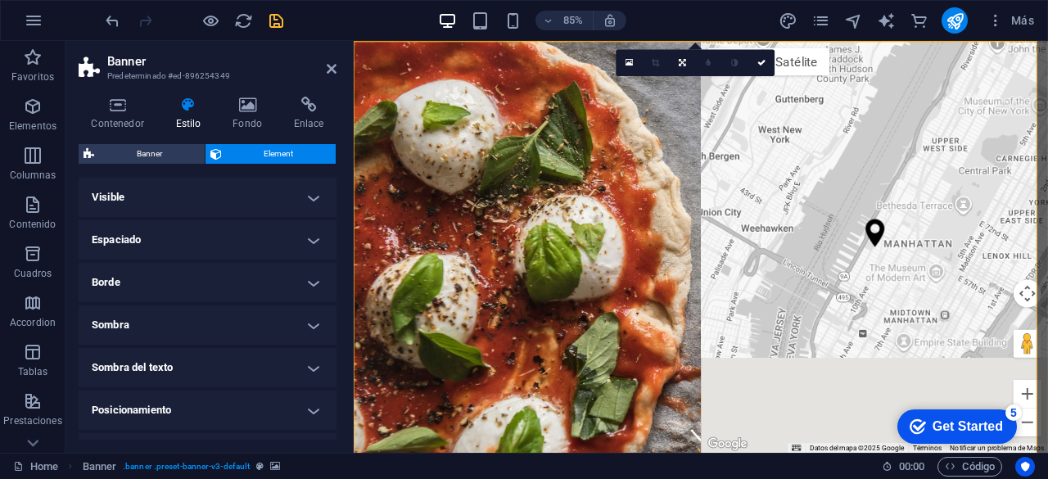
click at [348, 161] on div "Contenedor Estilo Fondo Enlace Tamaño Altura Predeterminado px rem % vh vw Alto…" at bounding box center [208, 268] width 284 height 369
click at [277, 24] on icon "save" at bounding box center [276, 20] width 19 height 19
